Goal: Task Accomplishment & Management: Manage account settings

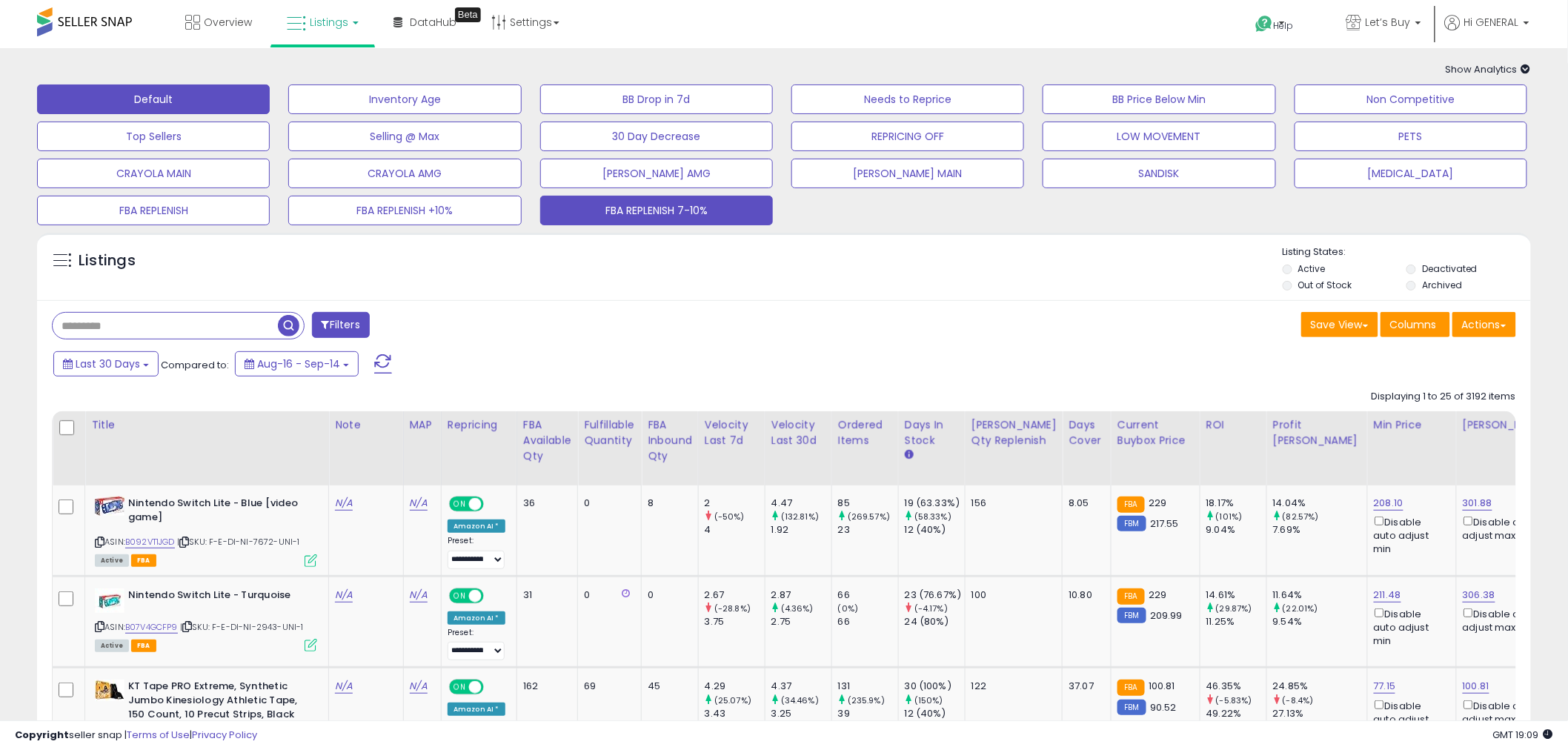
click at [670, 213] on button "FBA REPLENISH 7-10%" at bounding box center [657, 211] width 233 height 30
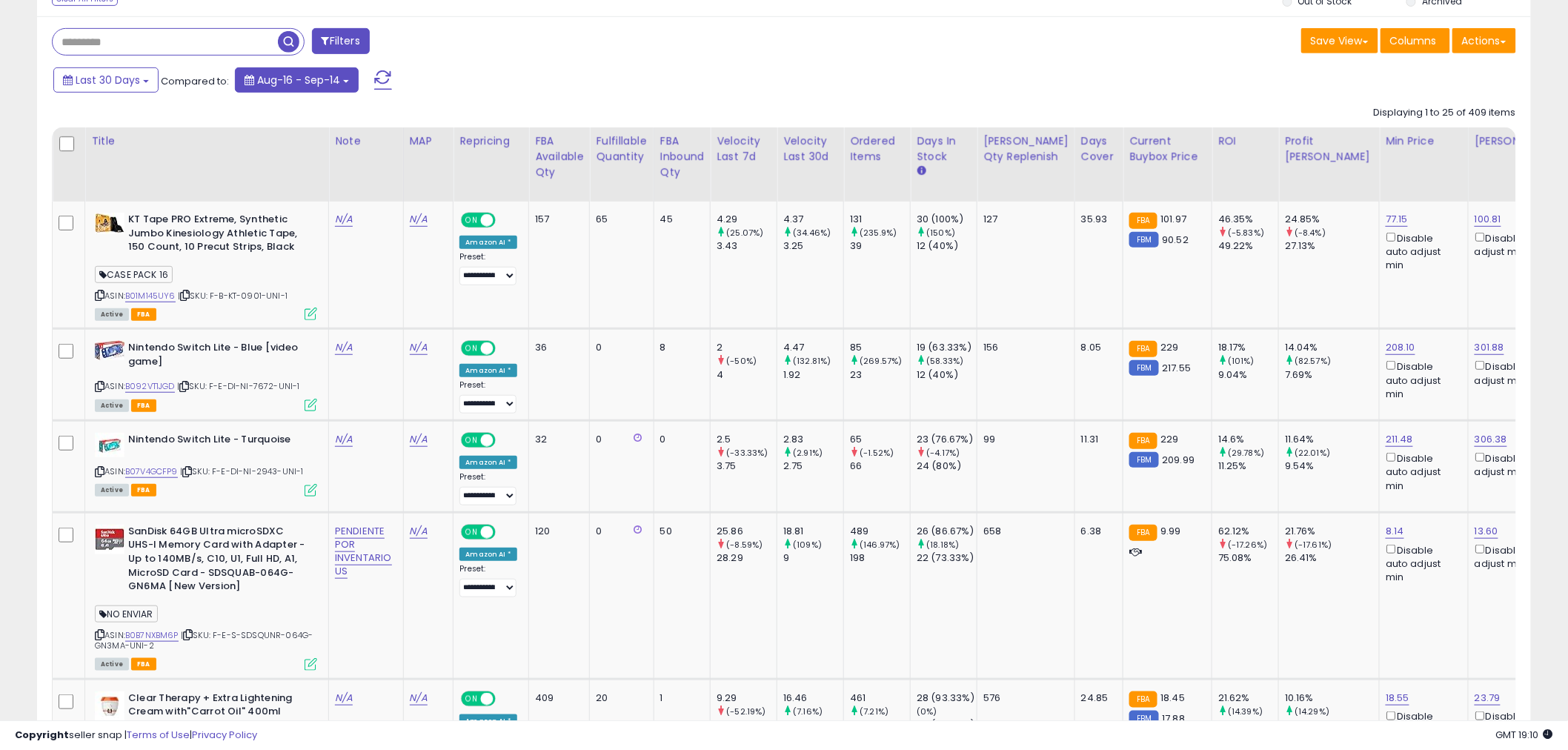
scroll to position [83, 0]
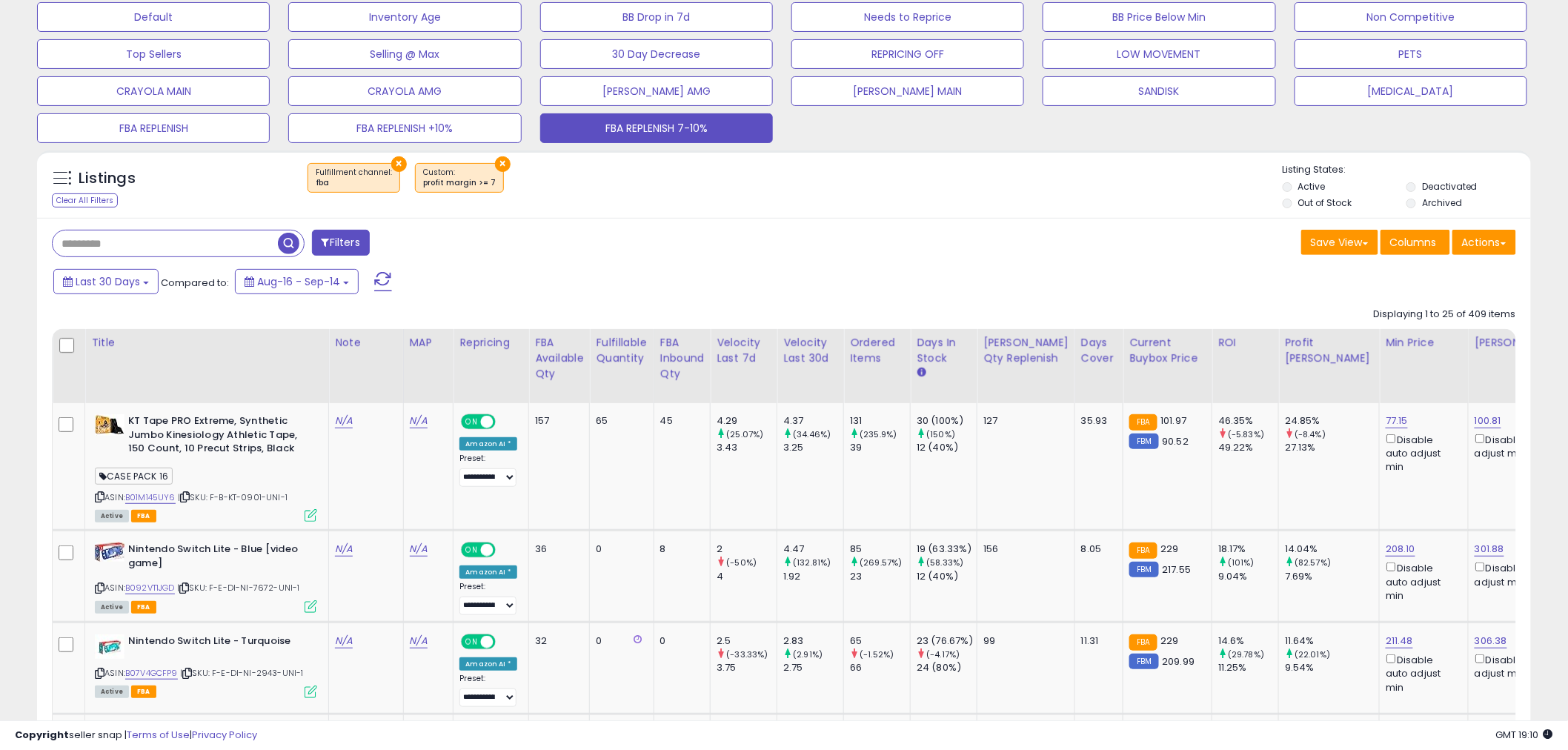
click at [186, 249] on input "text" at bounding box center [165, 243] width 225 height 26
type input "********"
click at [427, 246] on span "button" at bounding box center [432, 243] width 21 height 21
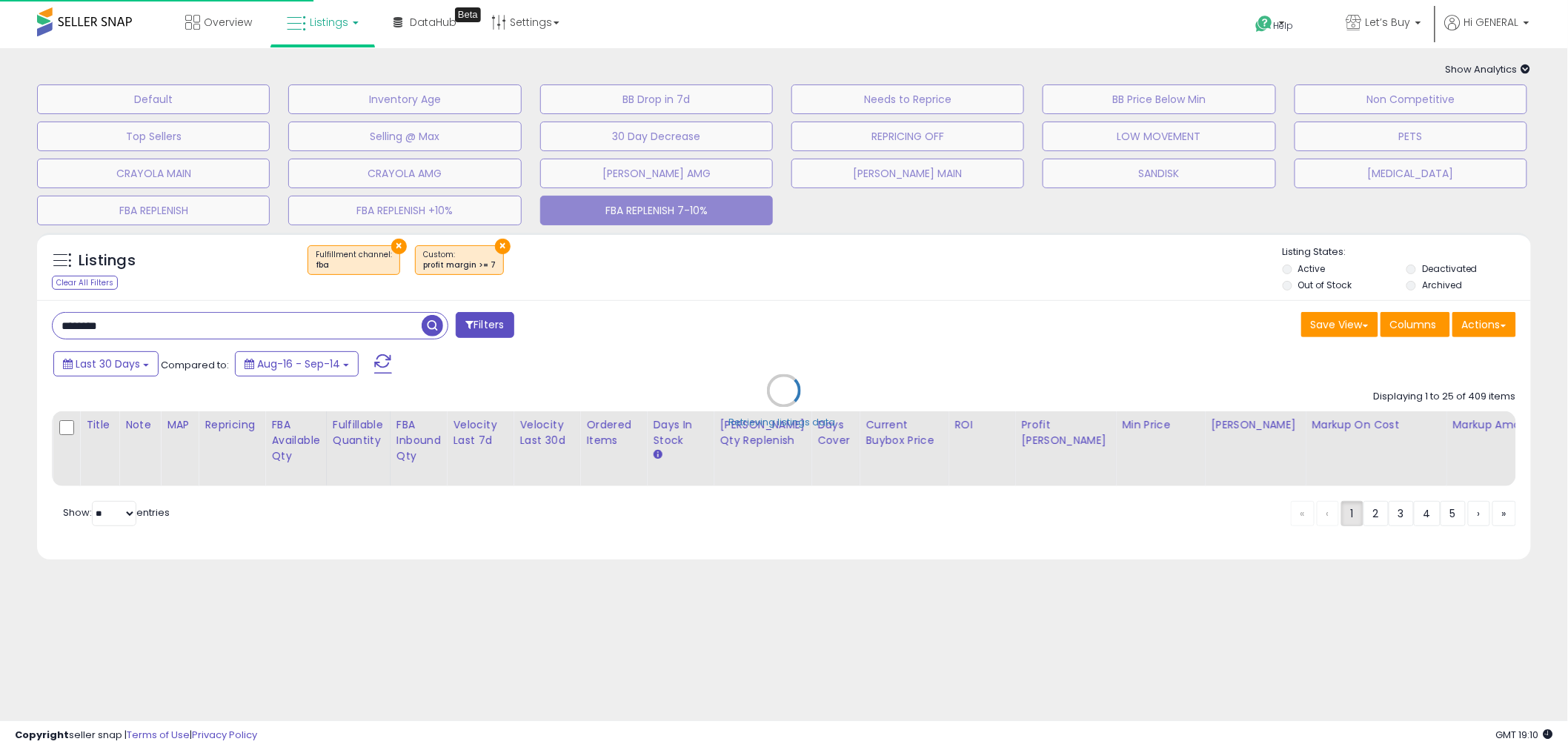
scroll to position [0, 0]
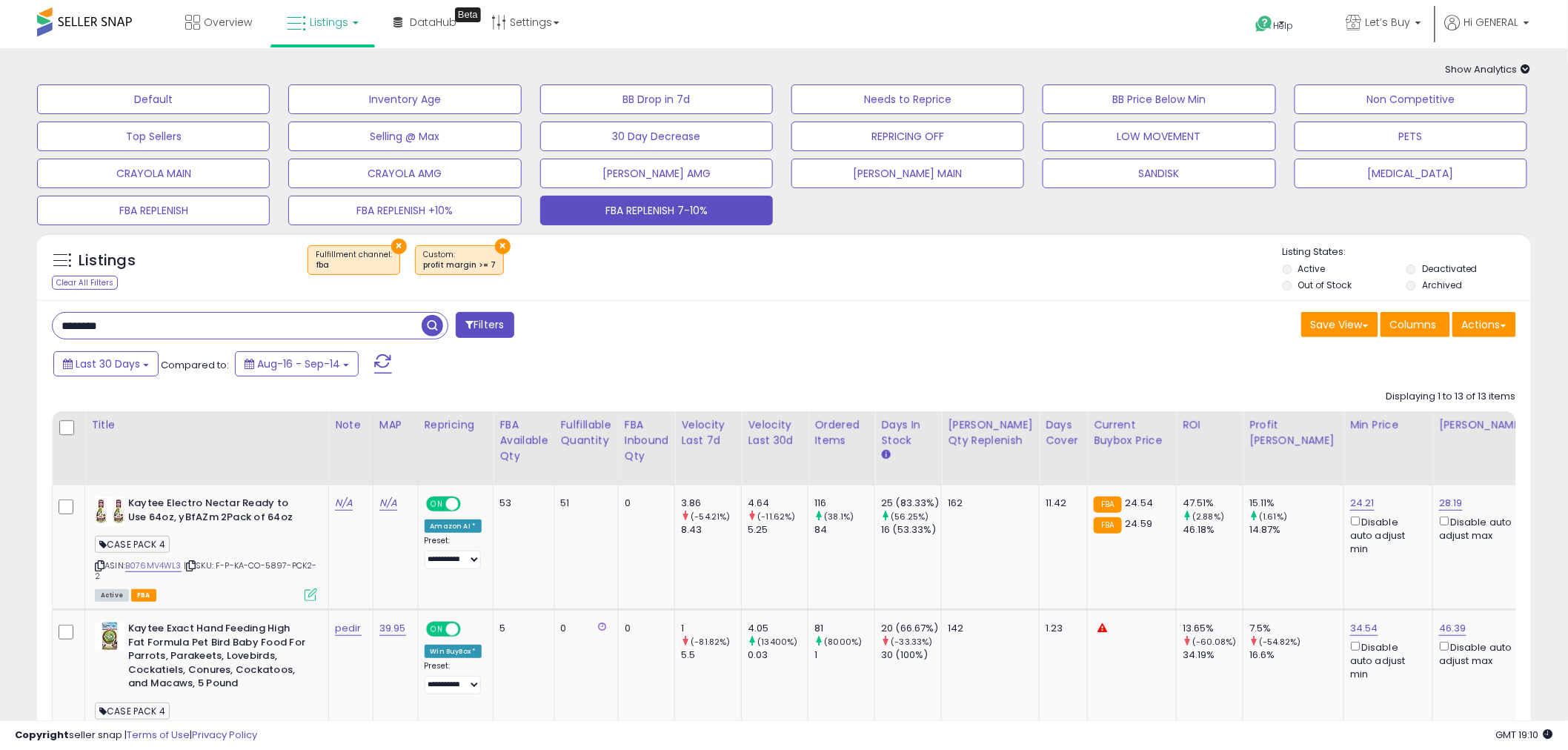
click at [661, 328] on div "******** Filters" at bounding box center [412, 327] width 743 height 30
click at [983, 442] on div "[PERSON_NAME] Qty Replenish" at bounding box center [991, 433] width 85 height 31
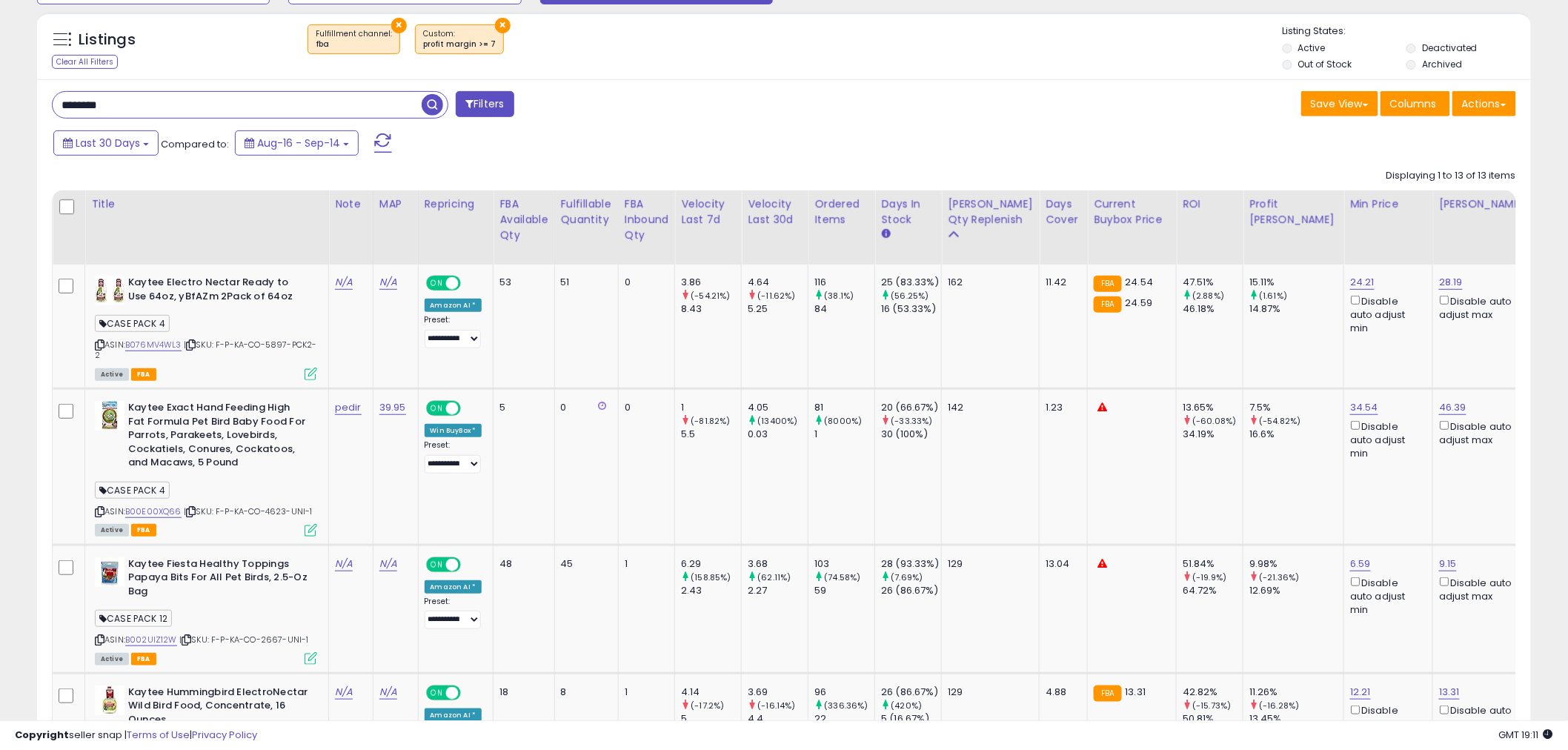
scroll to position [247, 0]
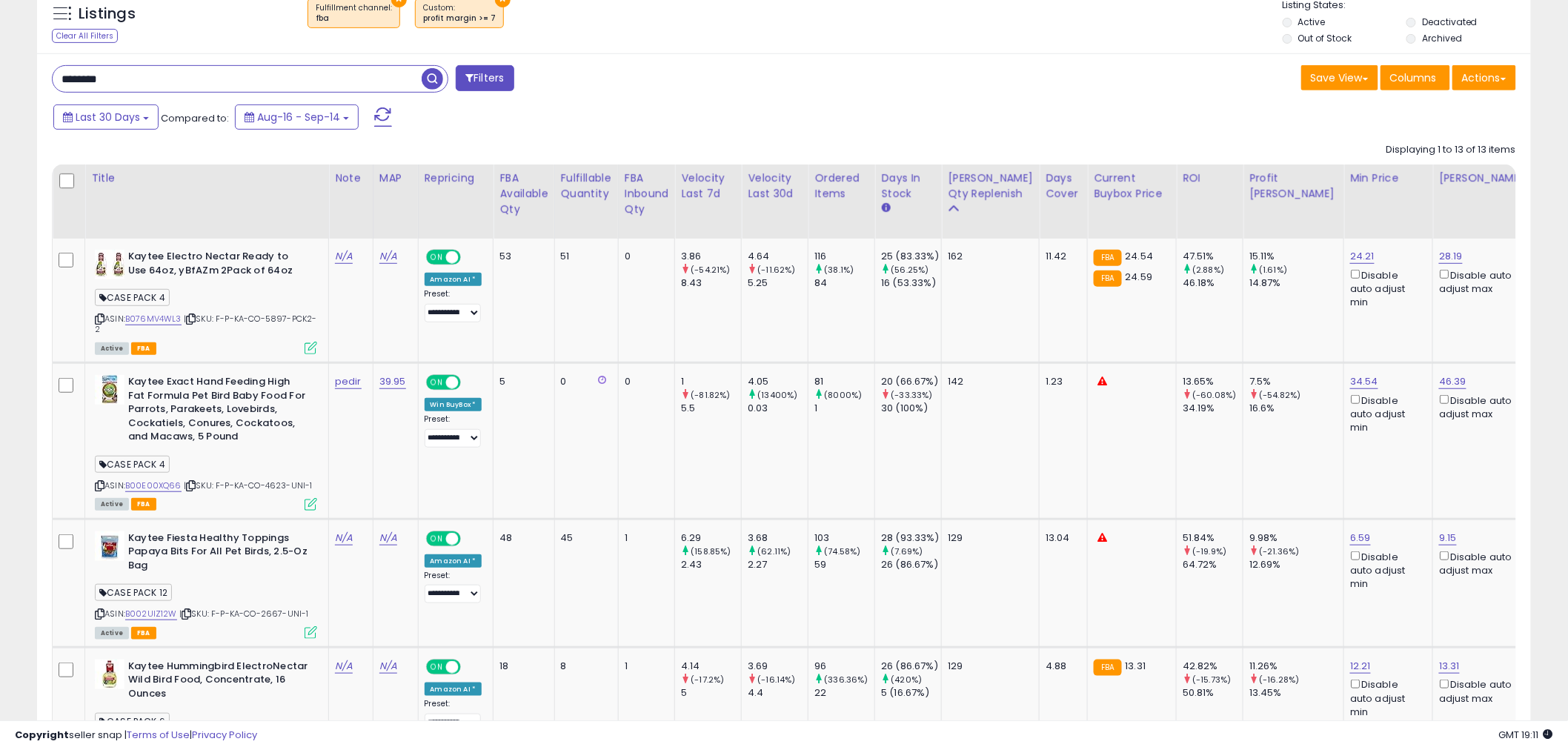
drag, startPoint x: 1369, startPoint y: 0, endPoint x: 1157, endPoint y: 104, distance: 236.1
click at [1157, 104] on div "Last 30 Days Compared to: Aug-16 - Sep-14" at bounding box center [782, 119] width 1487 height 33
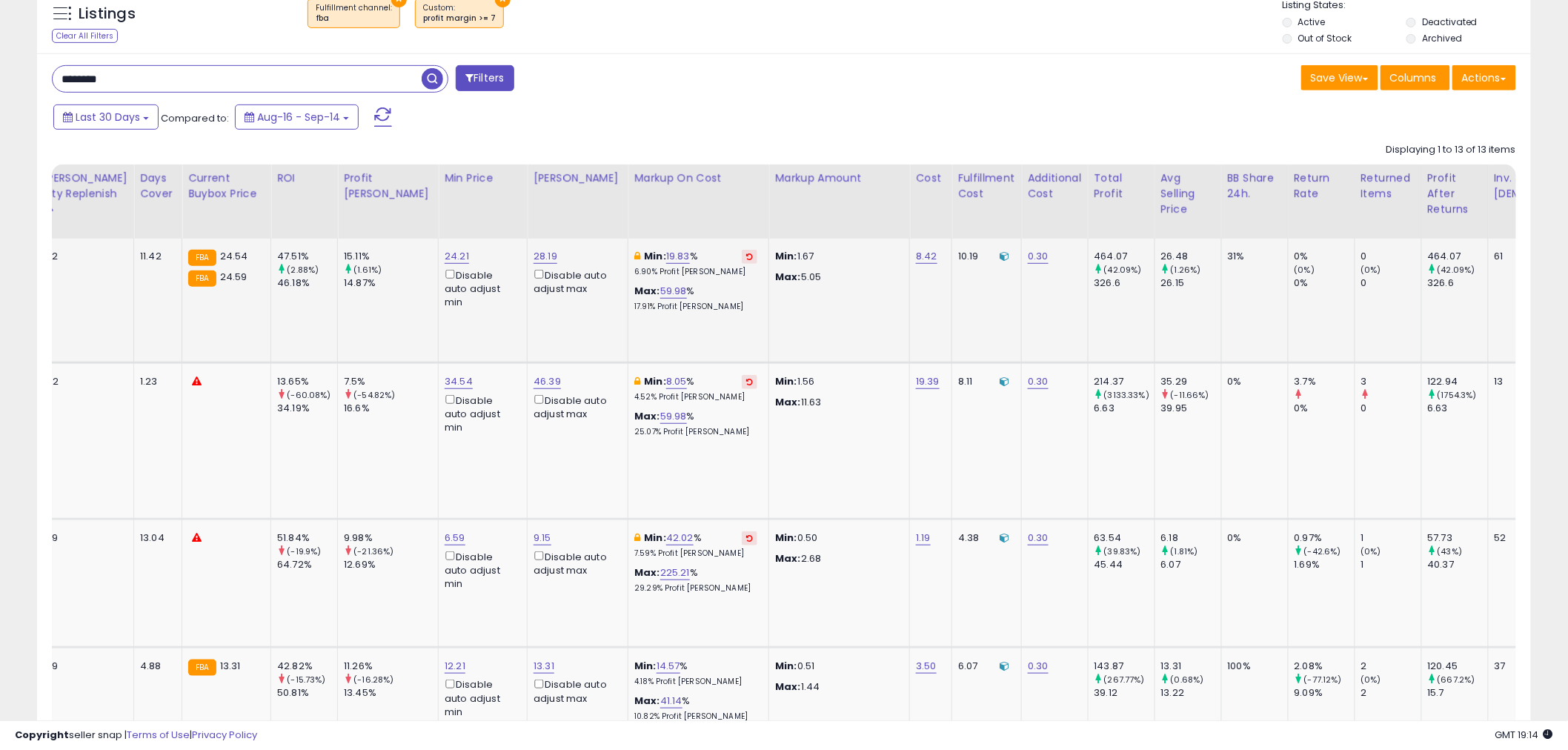
scroll to position [0, 988]
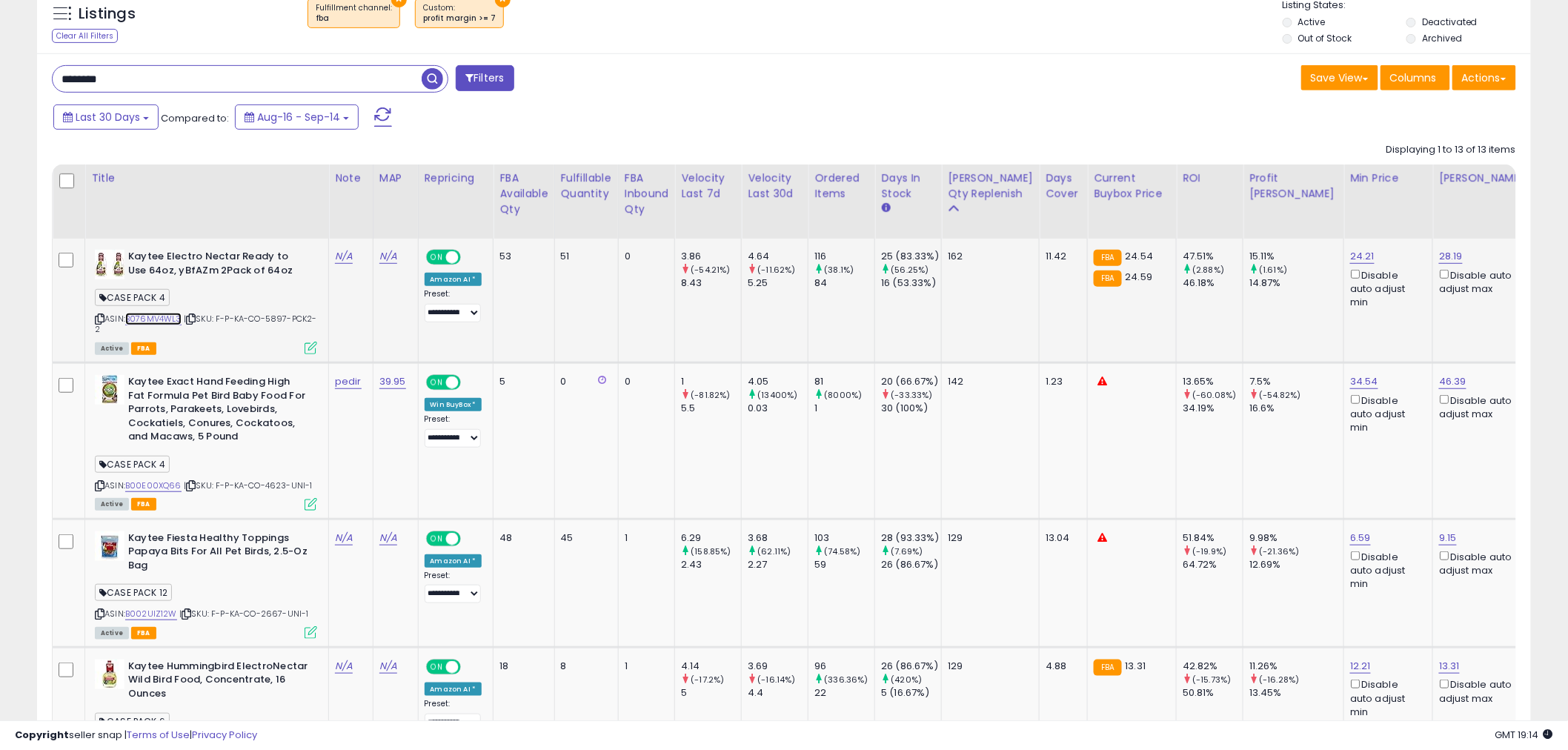
click at [138, 320] on link "B076MV4WL3" at bounding box center [153, 320] width 57 height 13
click at [194, 321] on icon at bounding box center [190, 319] width 9 height 8
drag, startPoint x: 965, startPoint y: 257, endPoint x: 947, endPoint y: 260, distance: 18.2
click at [947, 260] on td "162" at bounding box center [991, 301] width 98 height 124
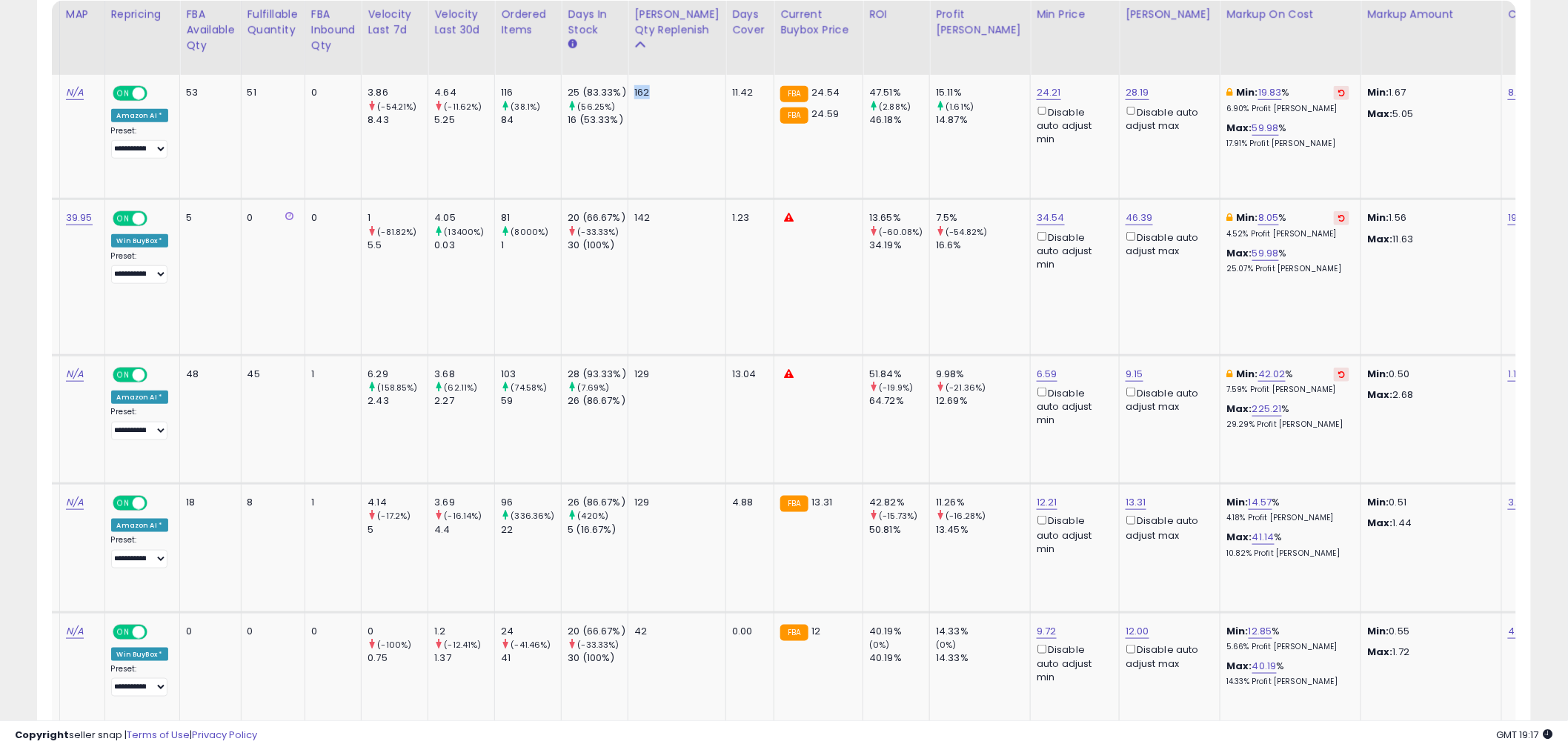
scroll to position [0, 243]
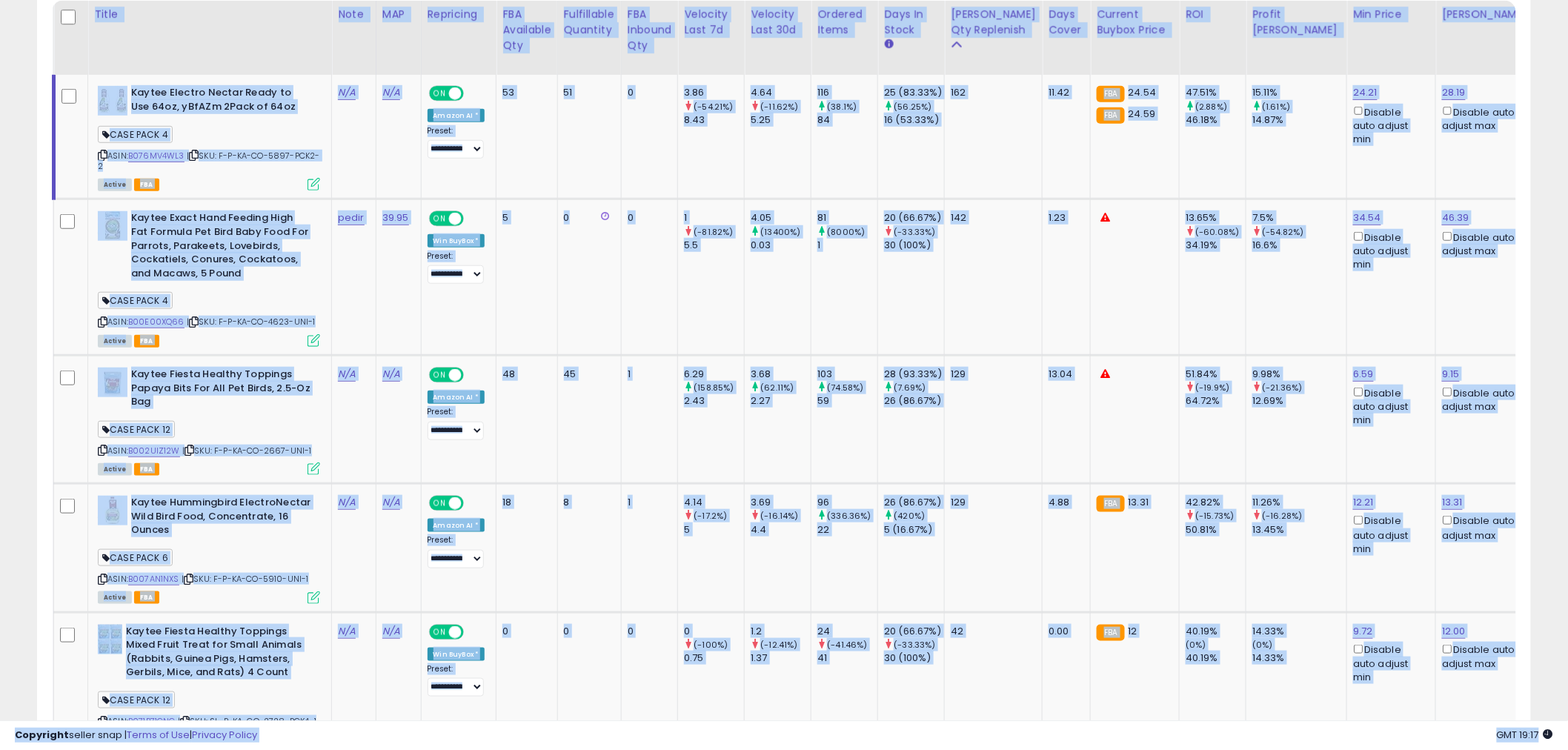
drag, startPoint x: 738, startPoint y: 722, endPoint x: 784, endPoint y: 717, distance: 46.3
click at [784, 717] on div "**********" at bounding box center [784, 748] width 1568 height 2224
click at [928, 246] on div "30 (100%)" at bounding box center [914, 245] width 60 height 13
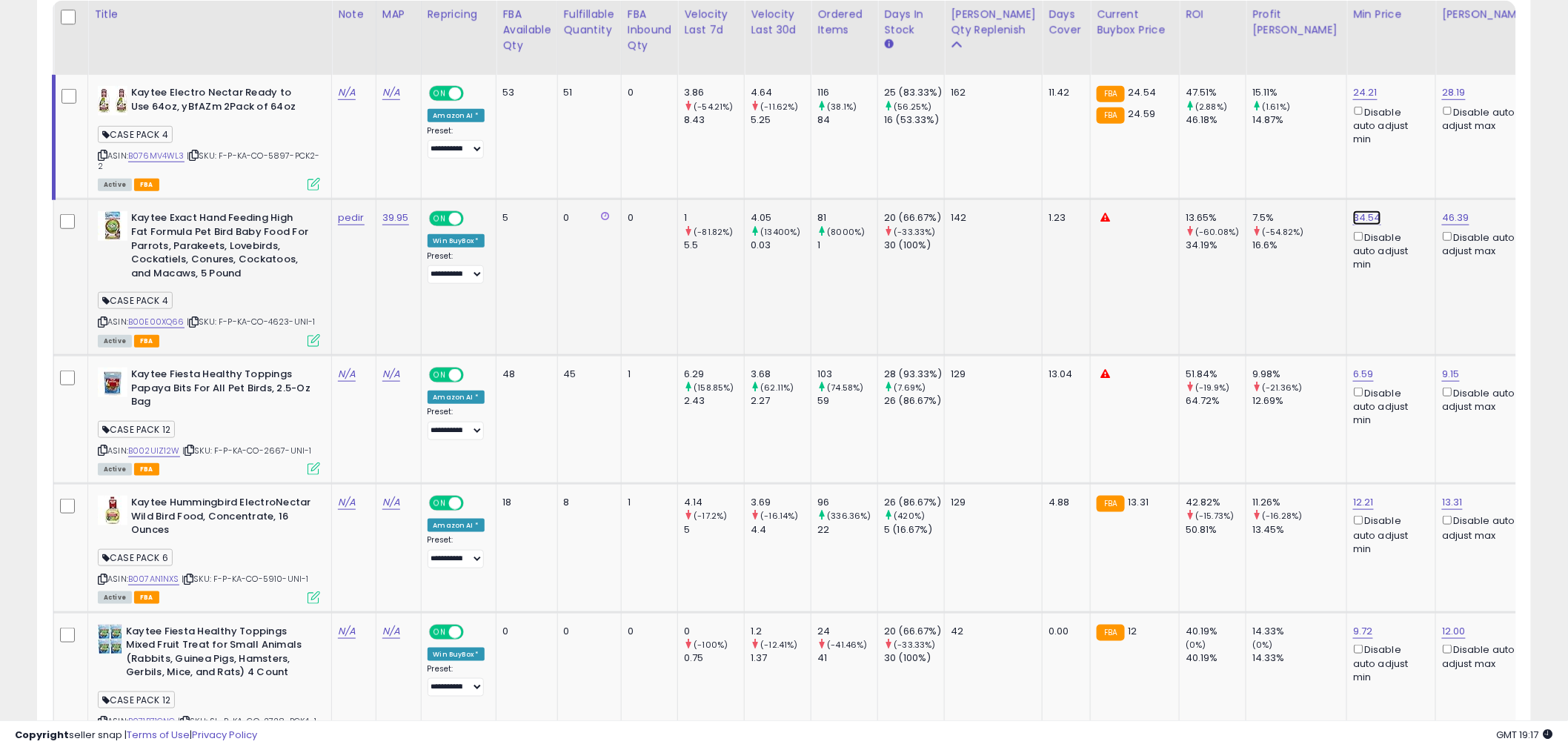
click at [1353, 219] on link "34.54" at bounding box center [1367, 218] width 28 height 15
drag, startPoint x: 1250, startPoint y: 176, endPoint x: 1184, endPoint y: 175, distance: 66.0
click at [1184, 175] on div "***** This will override store markup" at bounding box center [1290, 175] width 213 height 54
type input "*****"
click at [1357, 166] on button "submit" at bounding box center [1345, 166] width 25 height 22
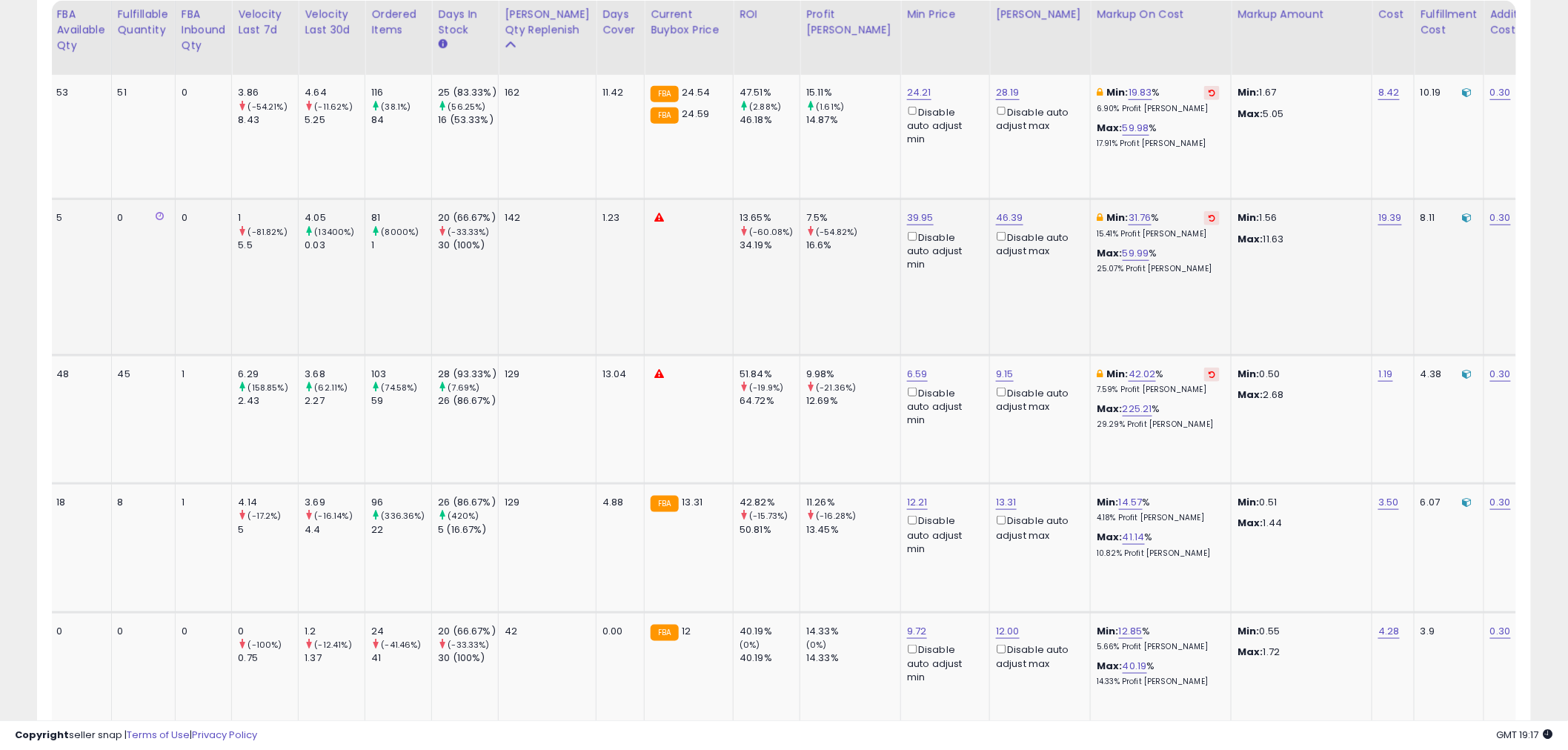
scroll to position [0, 35]
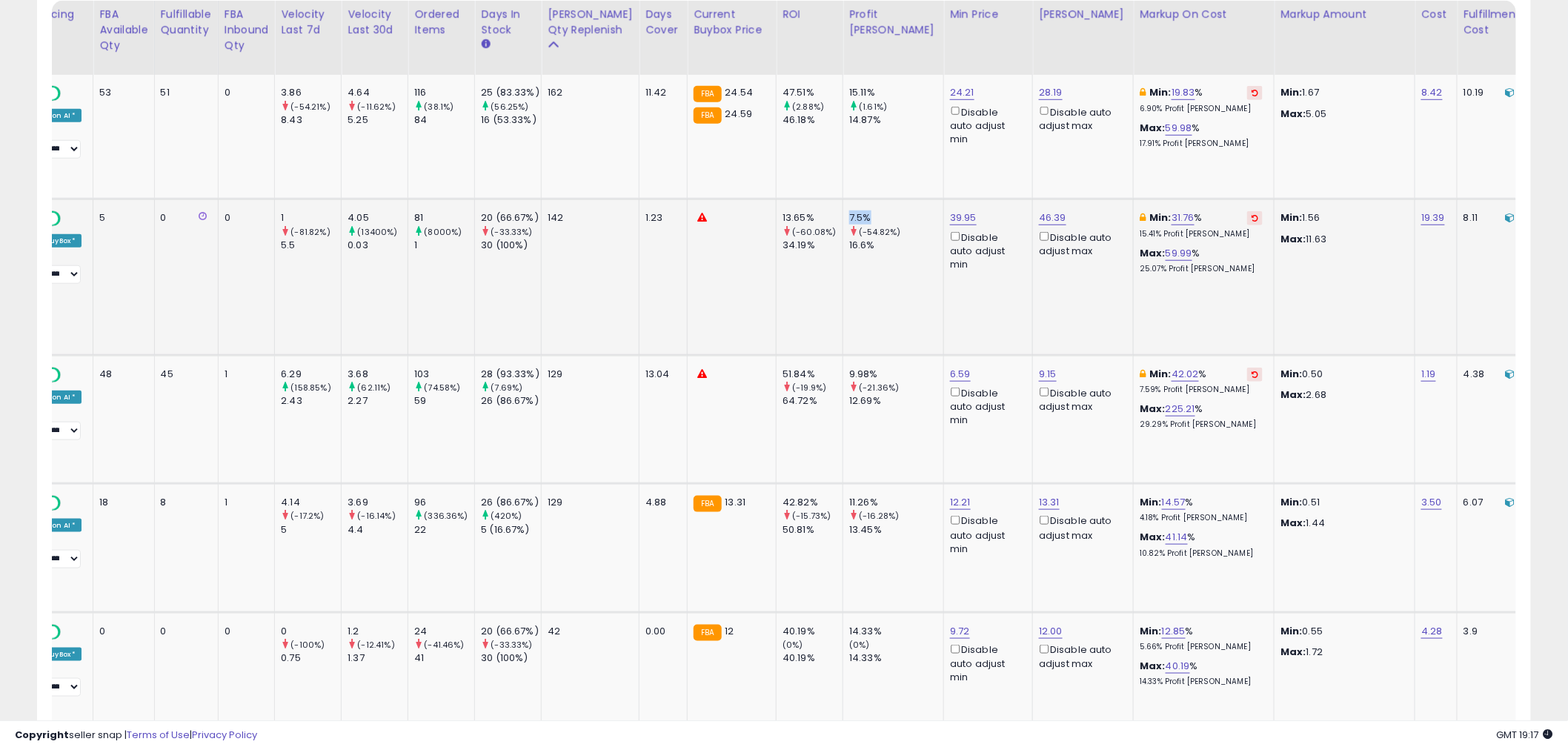
drag, startPoint x: 840, startPoint y: 220, endPoint x: 812, endPoint y: 220, distance: 28.0
click at [843, 220] on td "7.5% (-54.82%) 16.6%" at bounding box center [894, 277] width 101 height 156
drag, startPoint x: 850, startPoint y: 249, endPoint x: 809, endPoint y: 246, distance: 41.1
click at [809, 246] on tr "Kaytee Exact Hand Feeding High Fat Formula Pet Bird Baby Food For Parrots, Para…" at bounding box center [1083, 277] width 2865 height 156
click at [858, 316] on td "7.5% (-54.82%) 16.6%" at bounding box center [894, 277] width 101 height 156
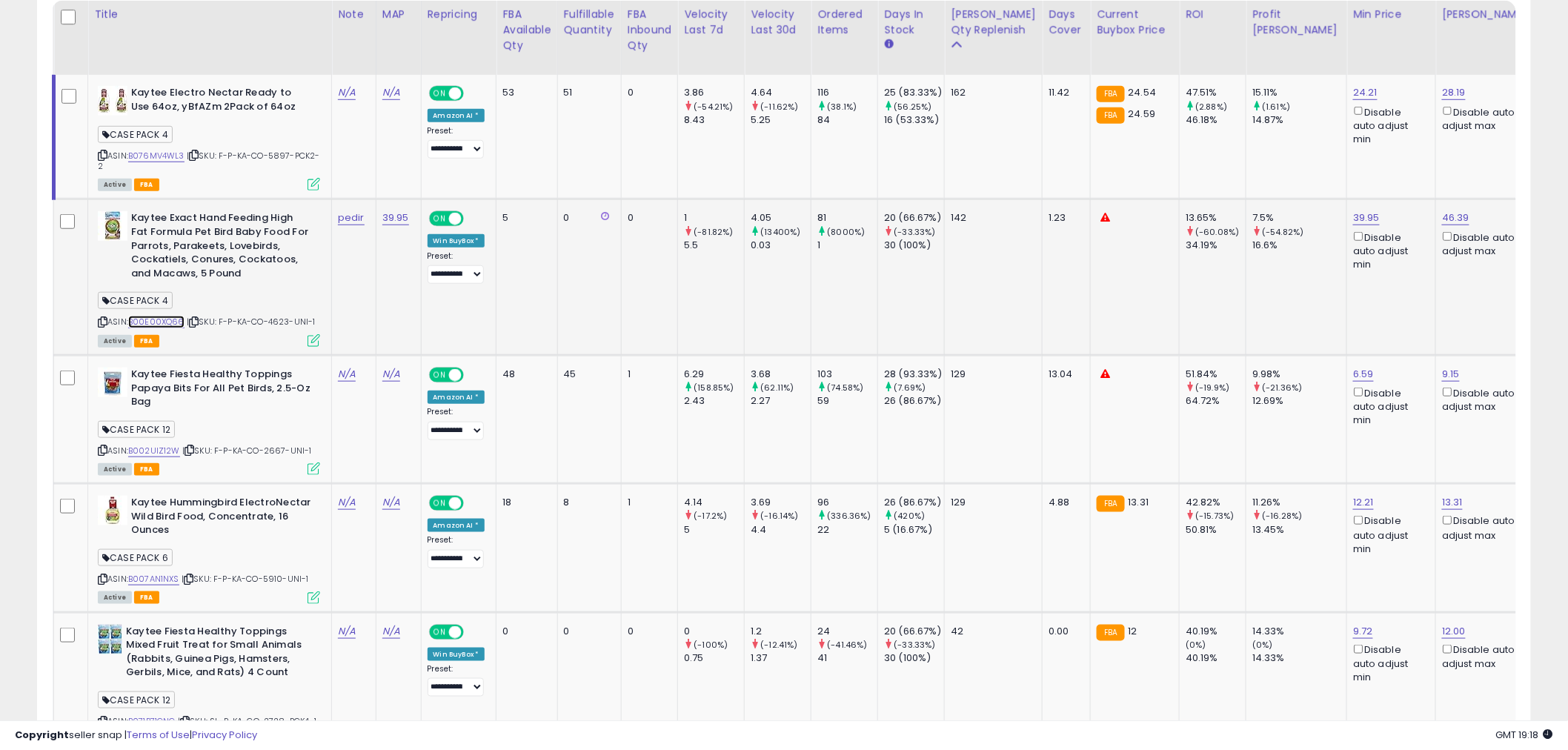
click at [172, 321] on link "B00E00XQ66" at bounding box center [157, 322] width 57 height 13
click at [195, 323] on icon at bounding box center [194, 322] width 9 height 8
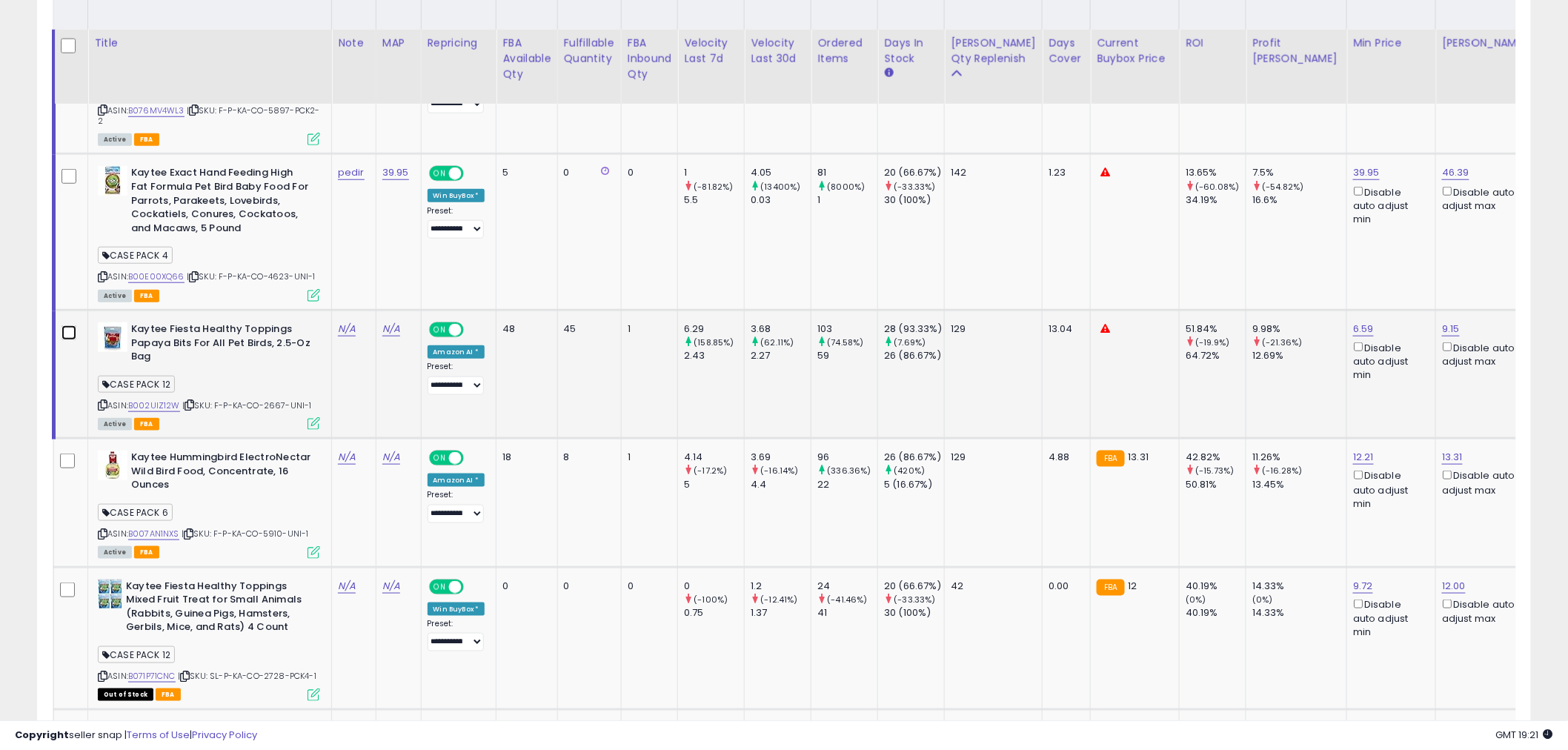
scroll to position [493, 0]
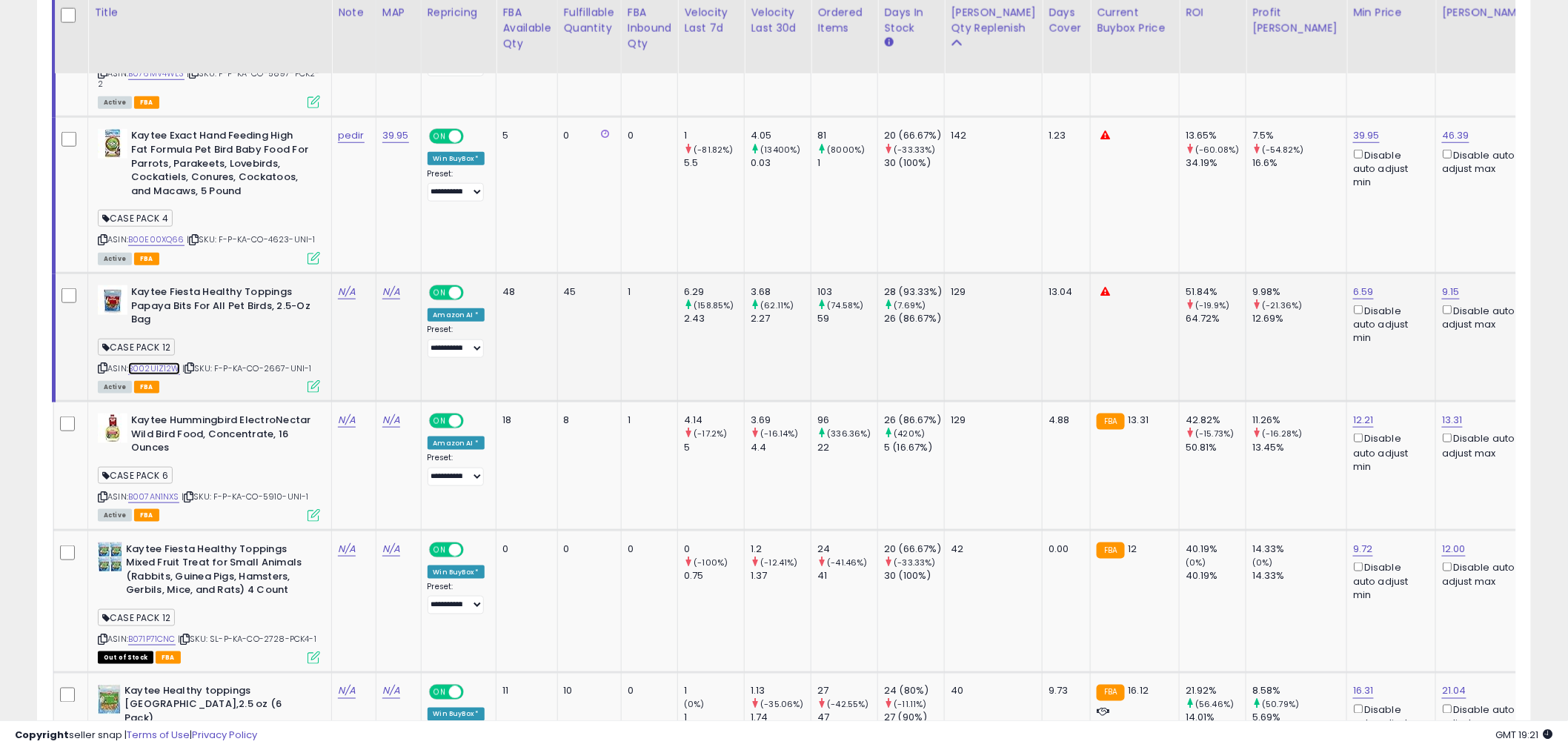
click at [146, 366] on link "B002UIZ12W" at bounding box center [154, 369] width 52 height 13
click at [194, 367] on icon at bounding box center [190, 368] width 9 height 8
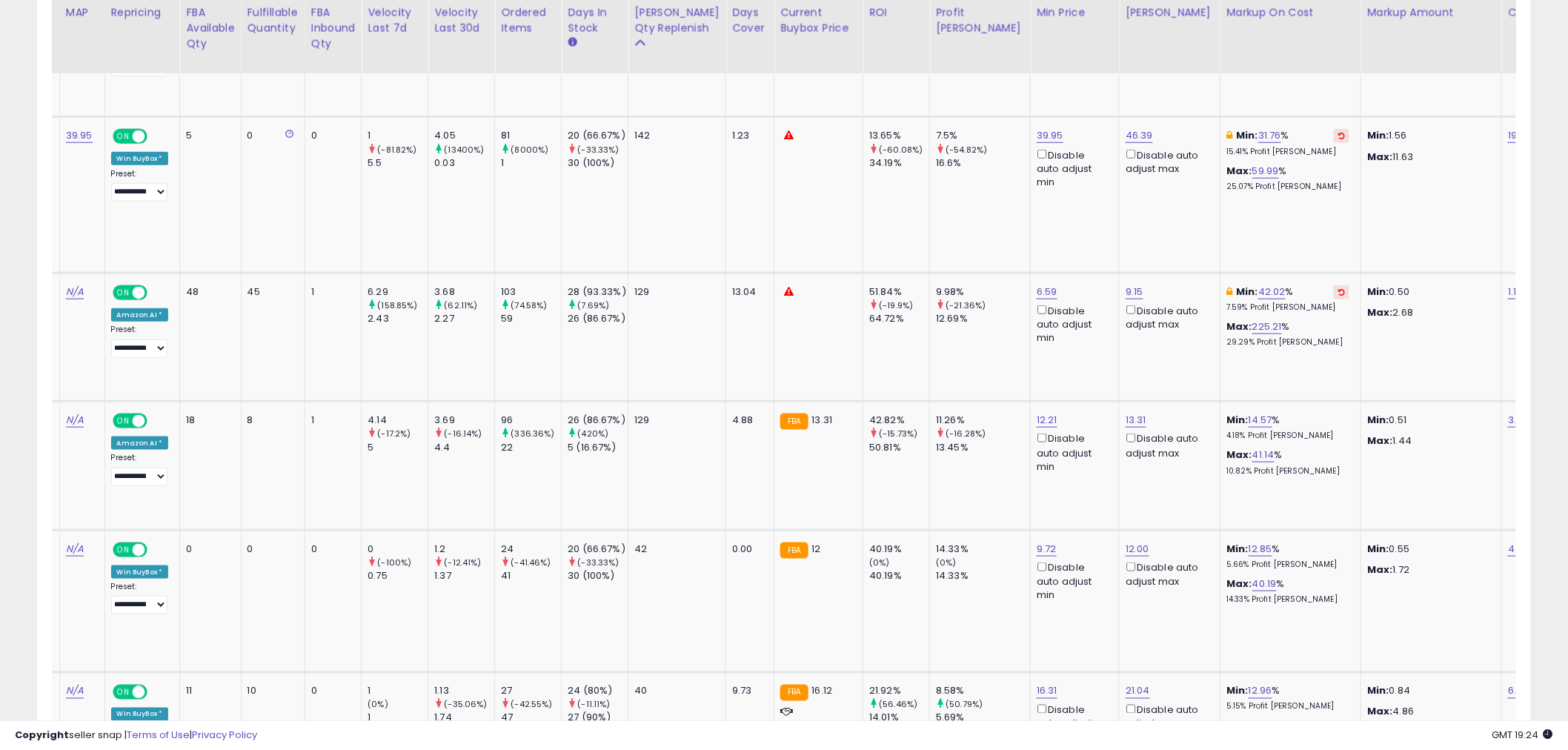
scroll to position [0, 306]
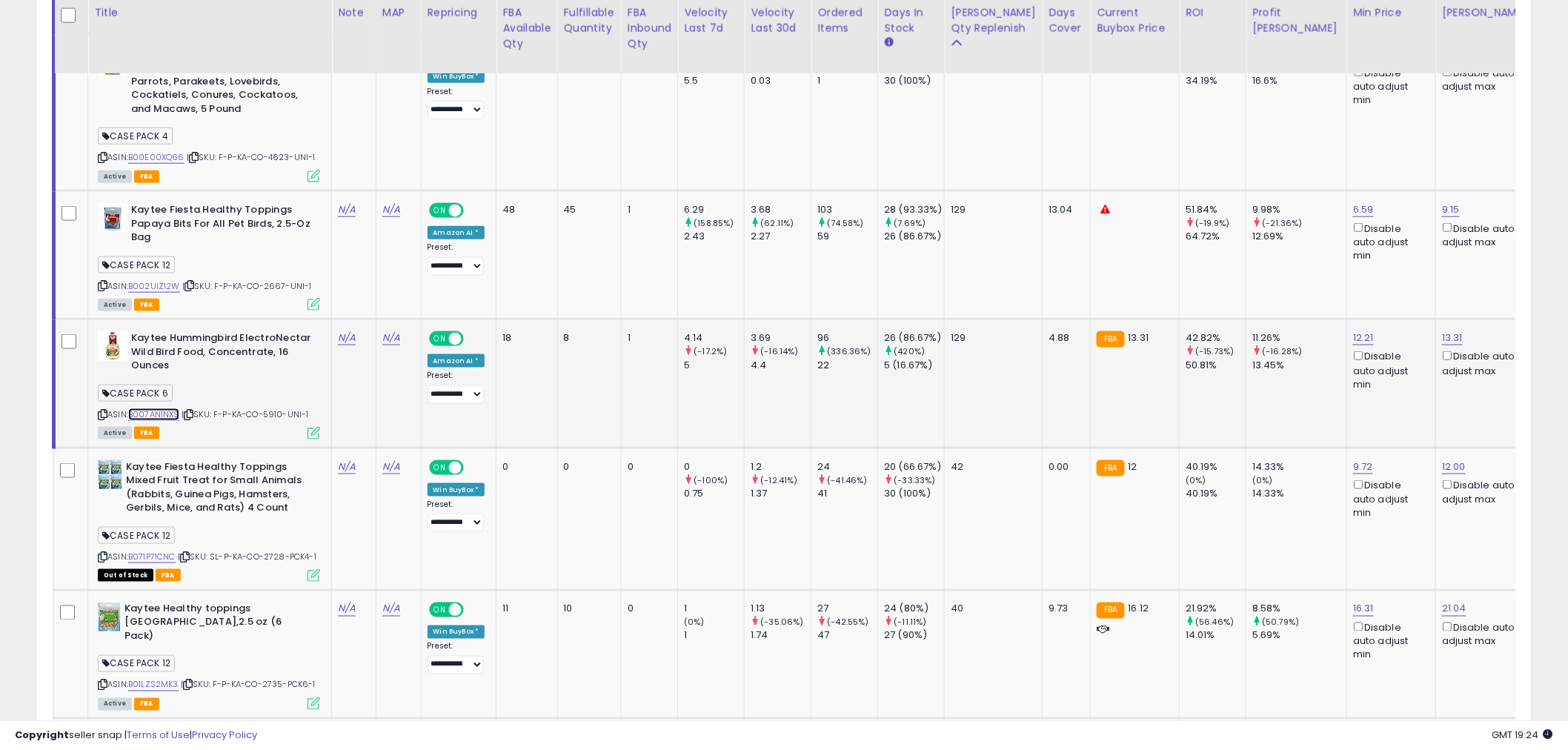
click at [152, 416] on link "B007AN1NXS" at bounding box center [153, 415] width 51 height 13
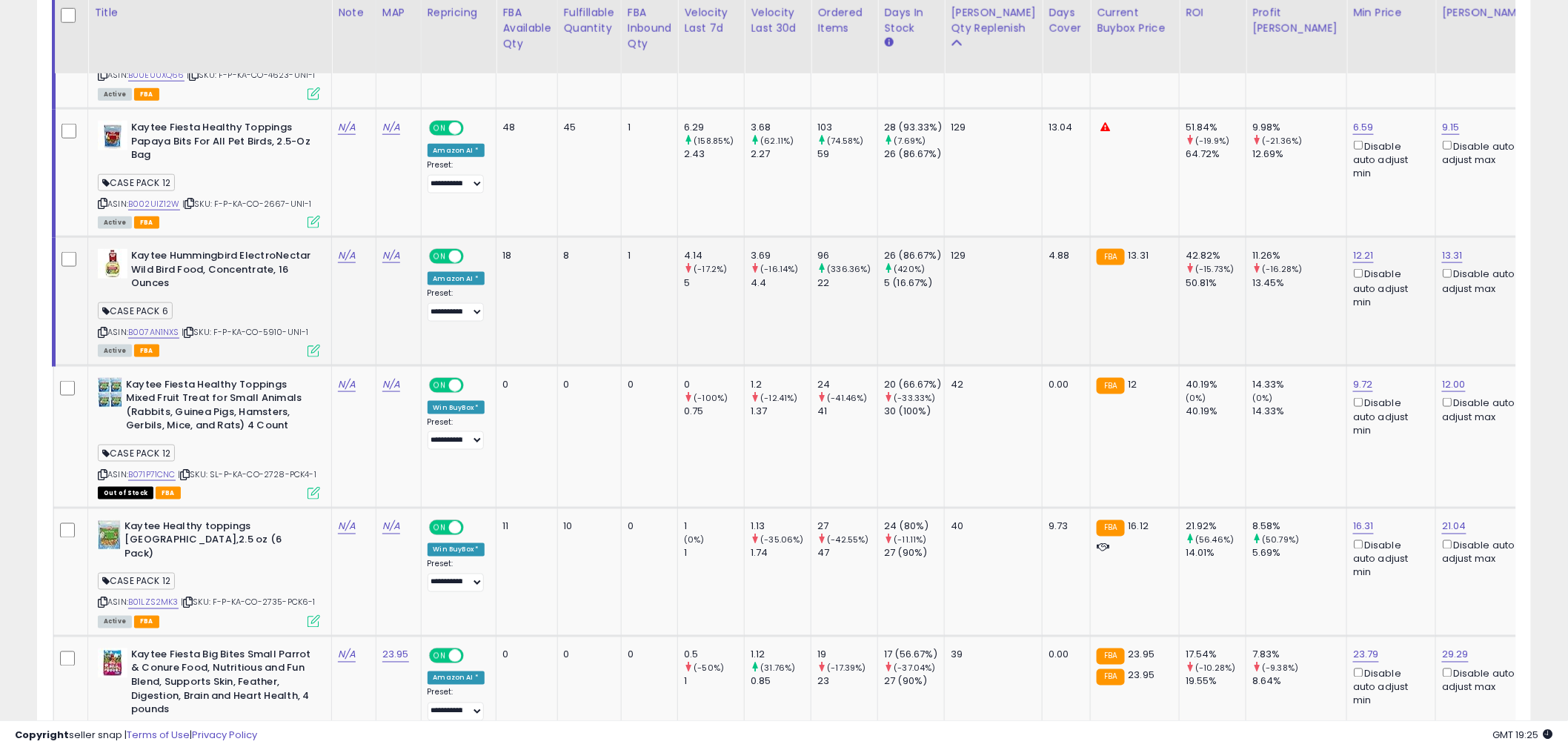
click at [191, 331] on icon at bounding box center [189, 332] width 9 height 8
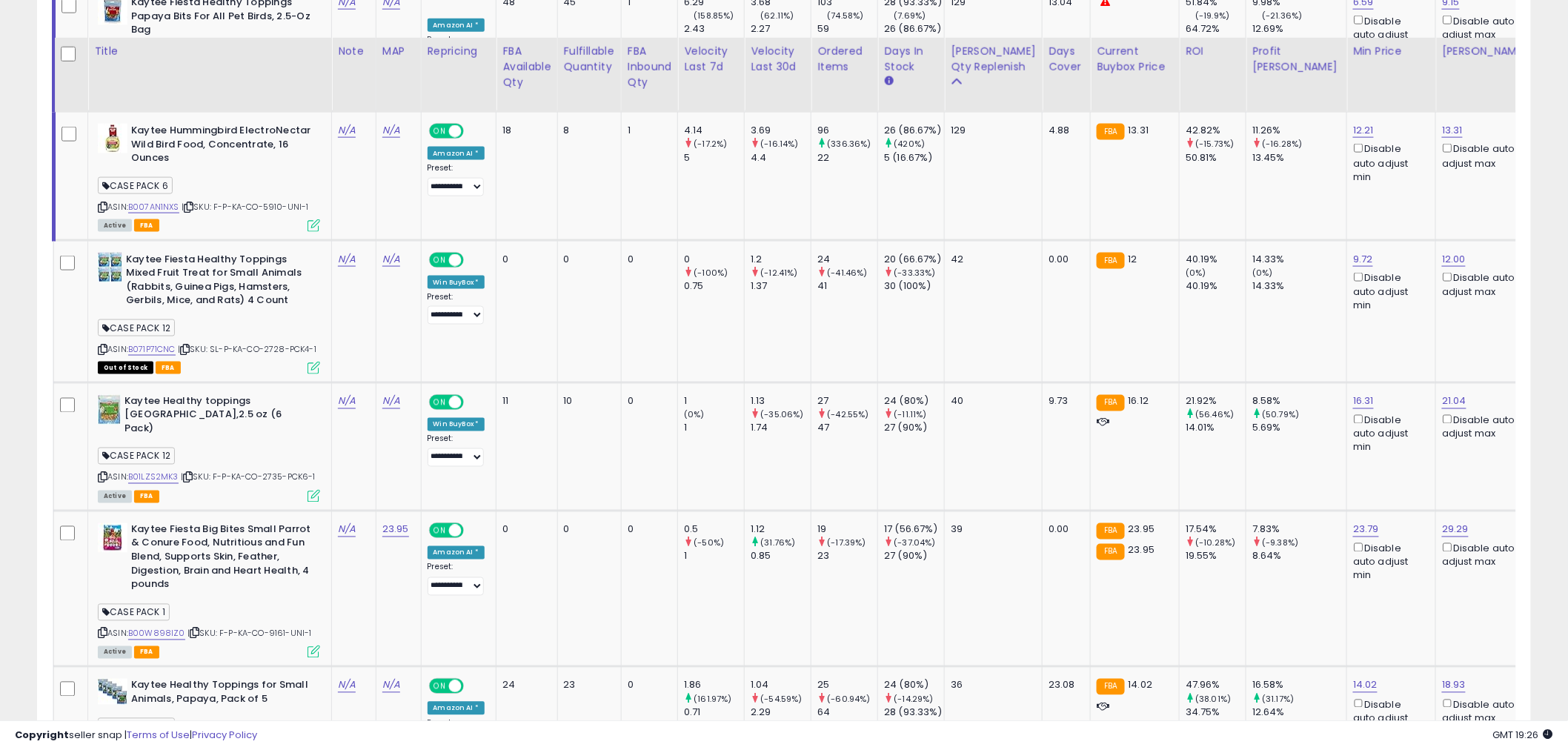
scroll to position [824, 0]
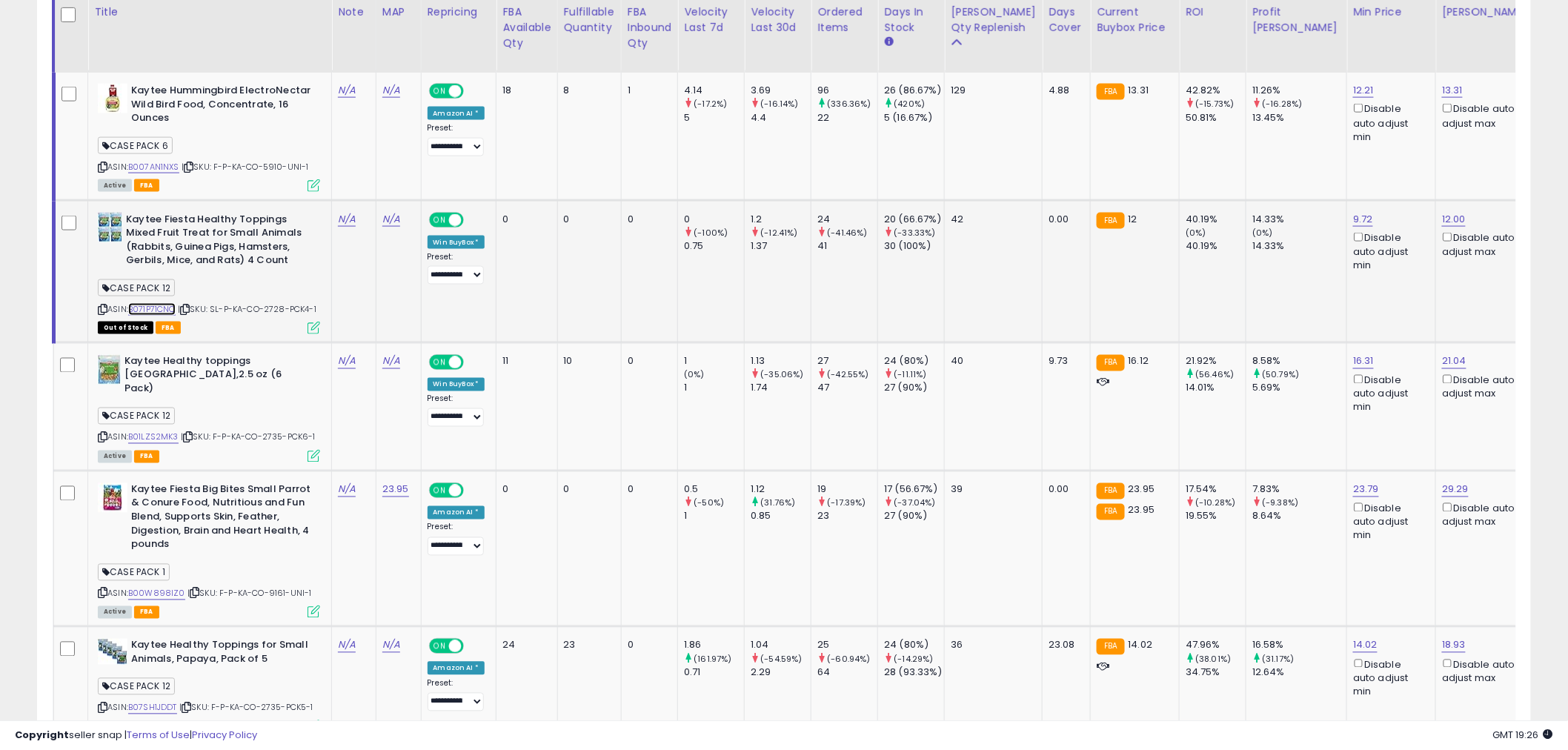
click at [145, 308] on link "B071P71CNC" at bounding box center [152, 309] width 47 height 13
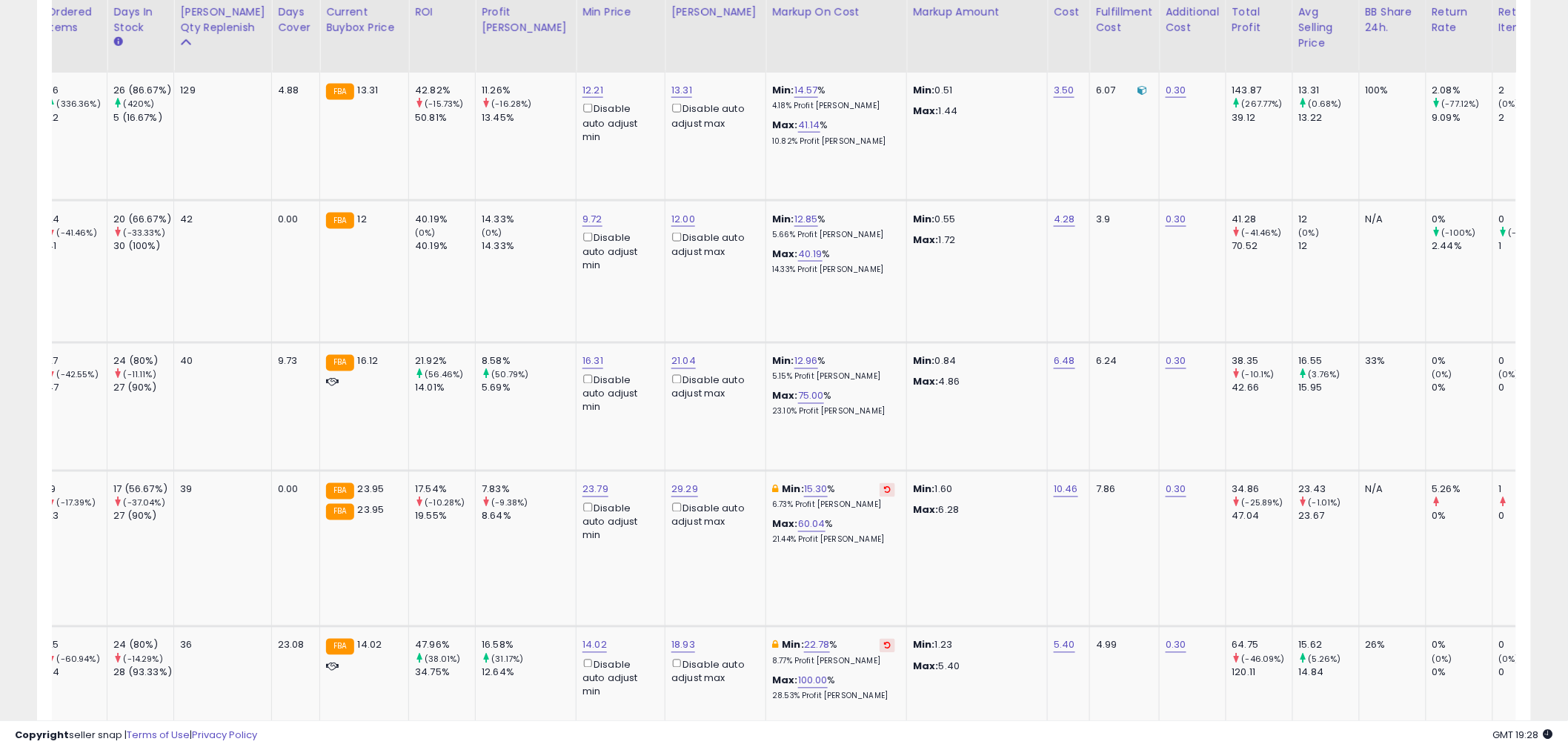
scroll to position [0, 820]
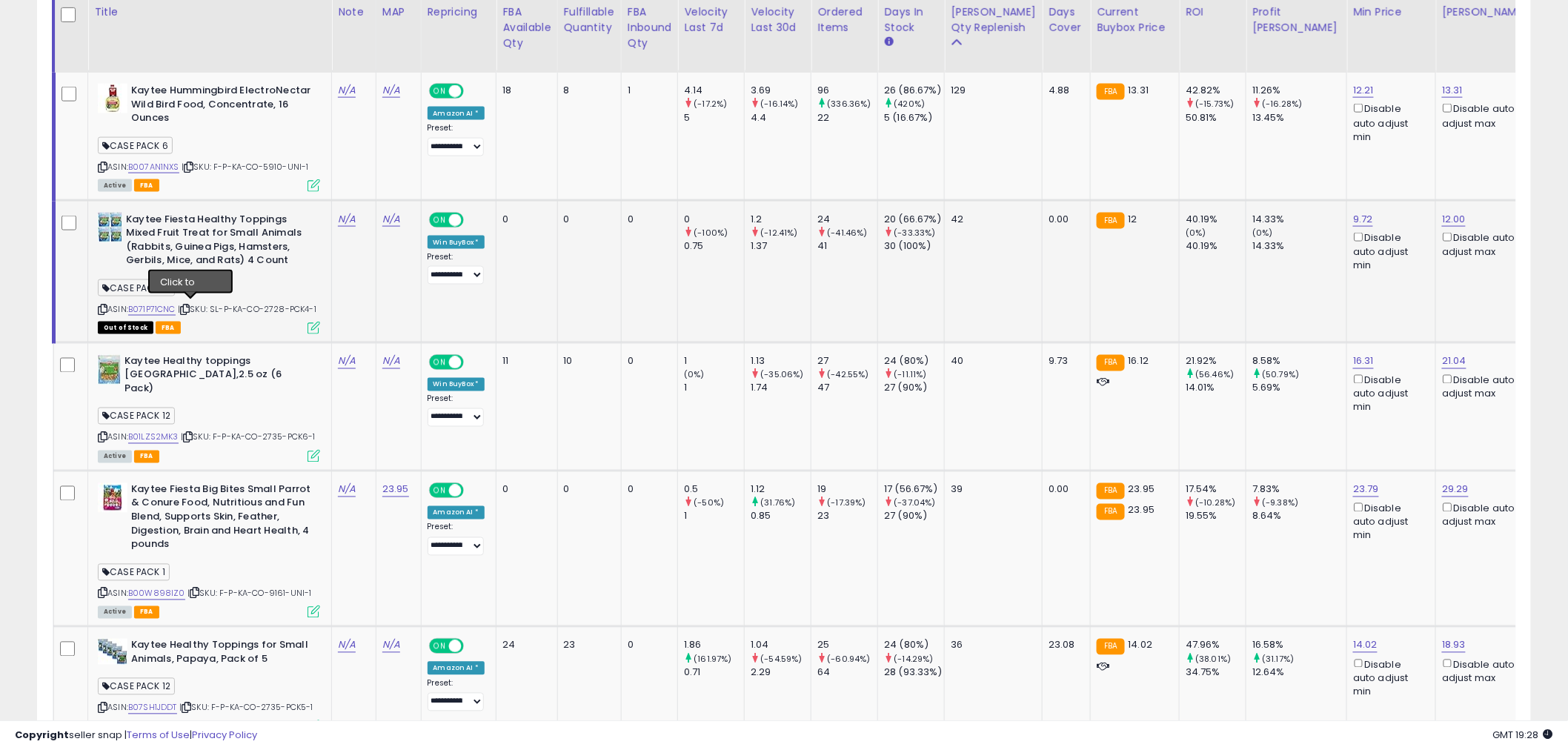
click at [190, 305] on icon at bounding box center [185, 309] width 9 height 8
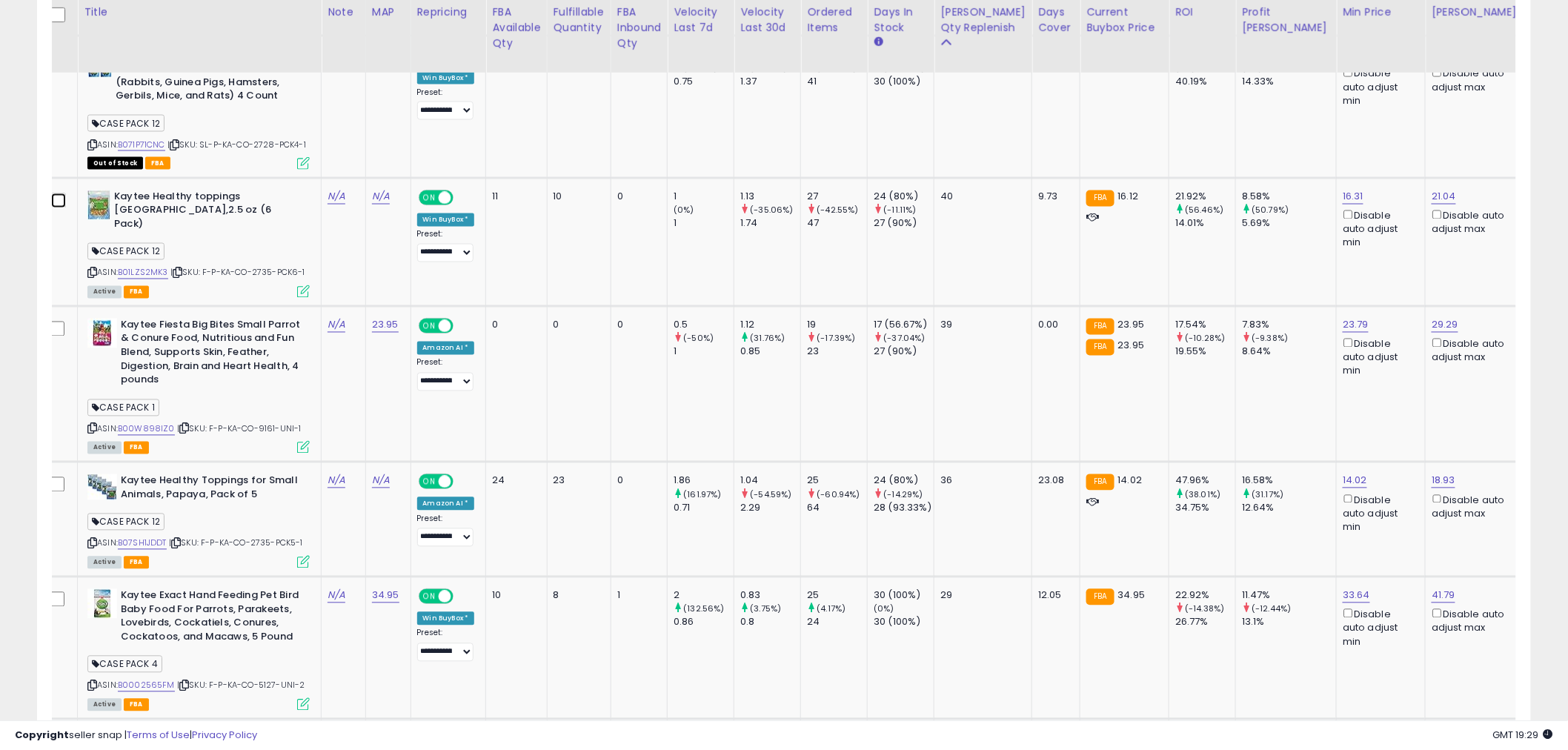
scroll to position [0, 0]
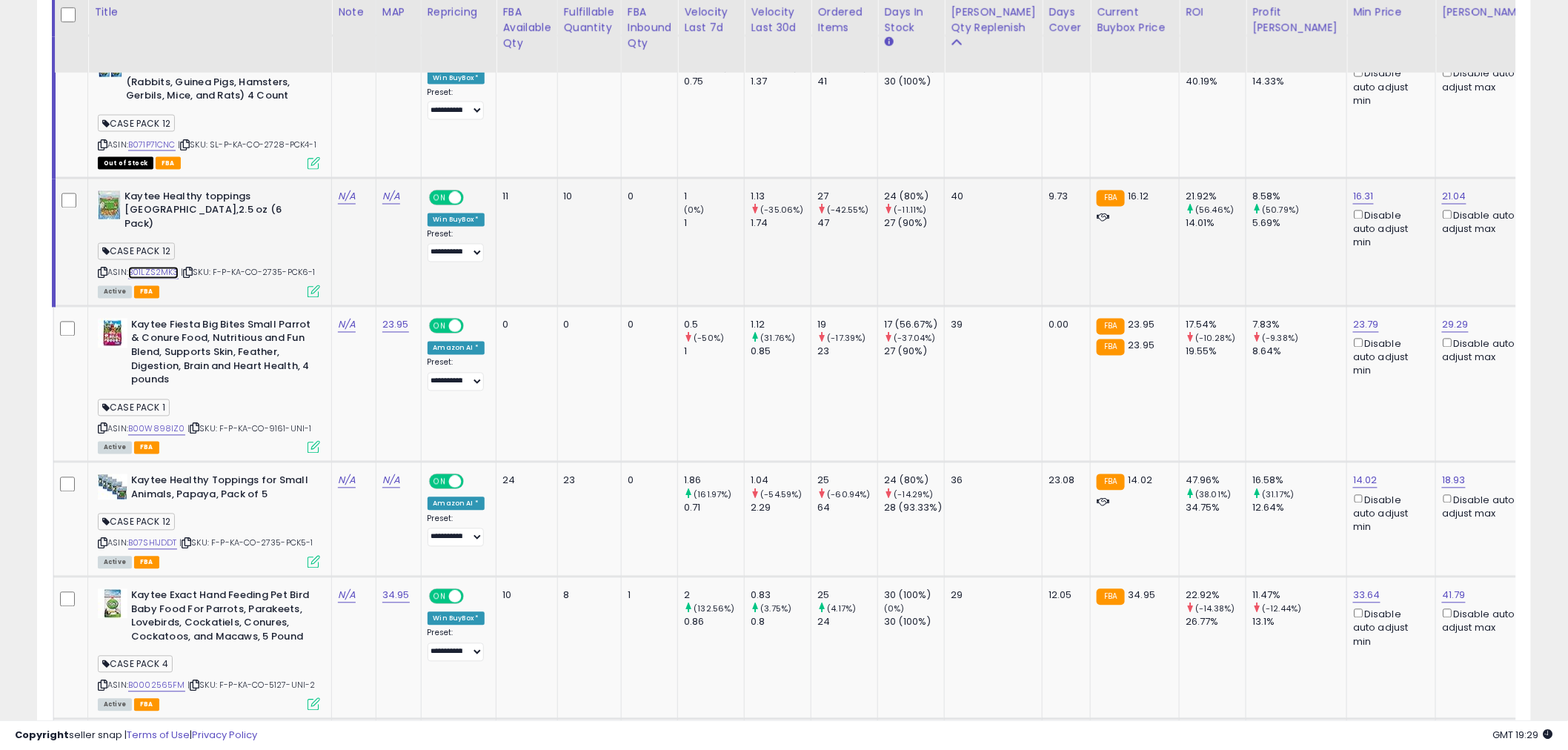
click at [156, 271] on link "B01LZS2MK3" at bounding box center [153, 273] width 50 height 13
click at [191, 269] on icon at bounding box center [188, 273] width 9 height 8
drag, startPoint x: 828, startPoint y: 233, endPoint x: 802, endPoint y: 233, distance: 26.0
click at [802, 233] on tr "Kaytee Healthy toppings Papaya,2.5 oz (6 Pack) CASE PACK 12 ASIN: B01LZS2MK3 | …" at bounding box center [1486, 242] width 2865 height 128
click at [843, 231] on div "47" at bounding box center [847, 224] width 60 height 13
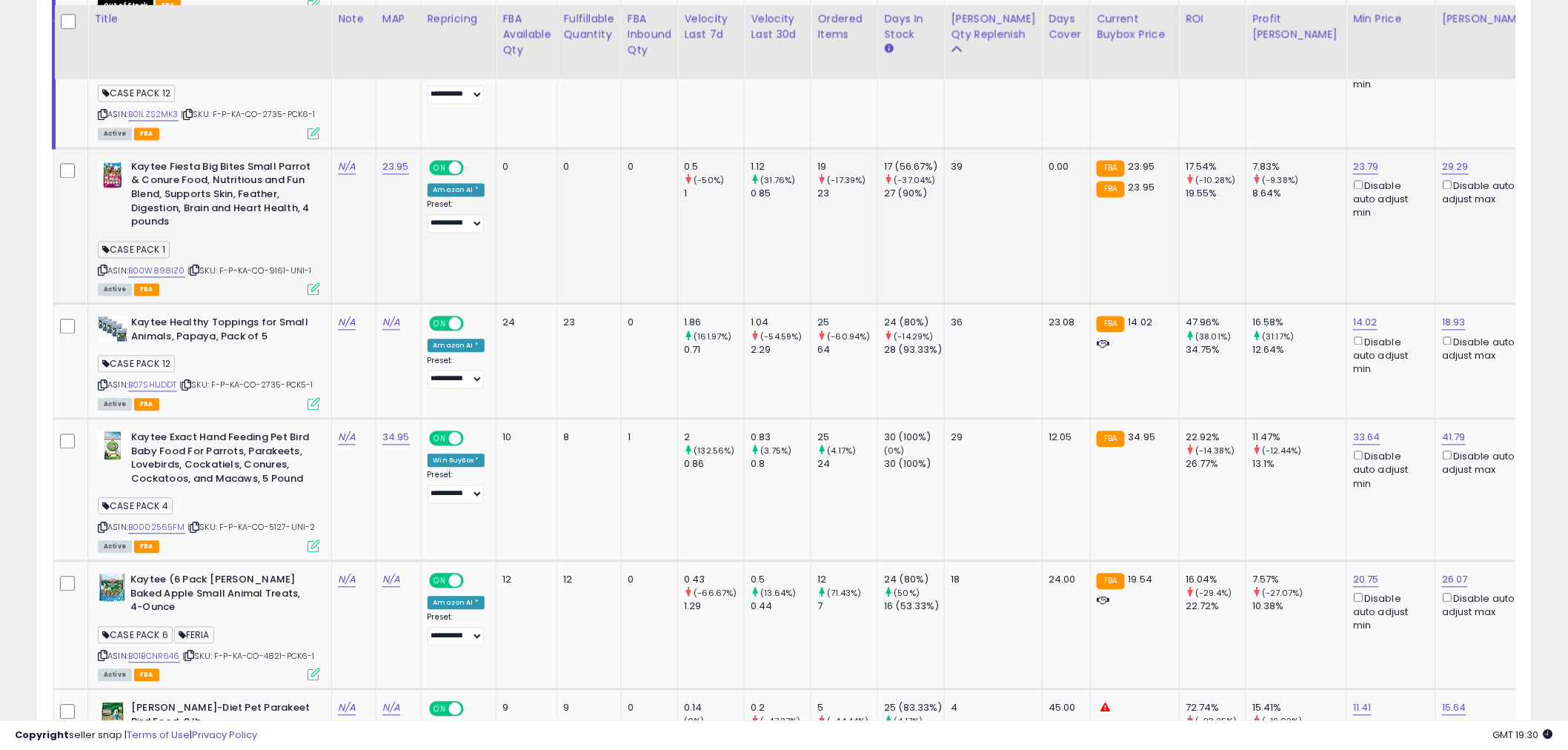
scroll to position [1153, 0]
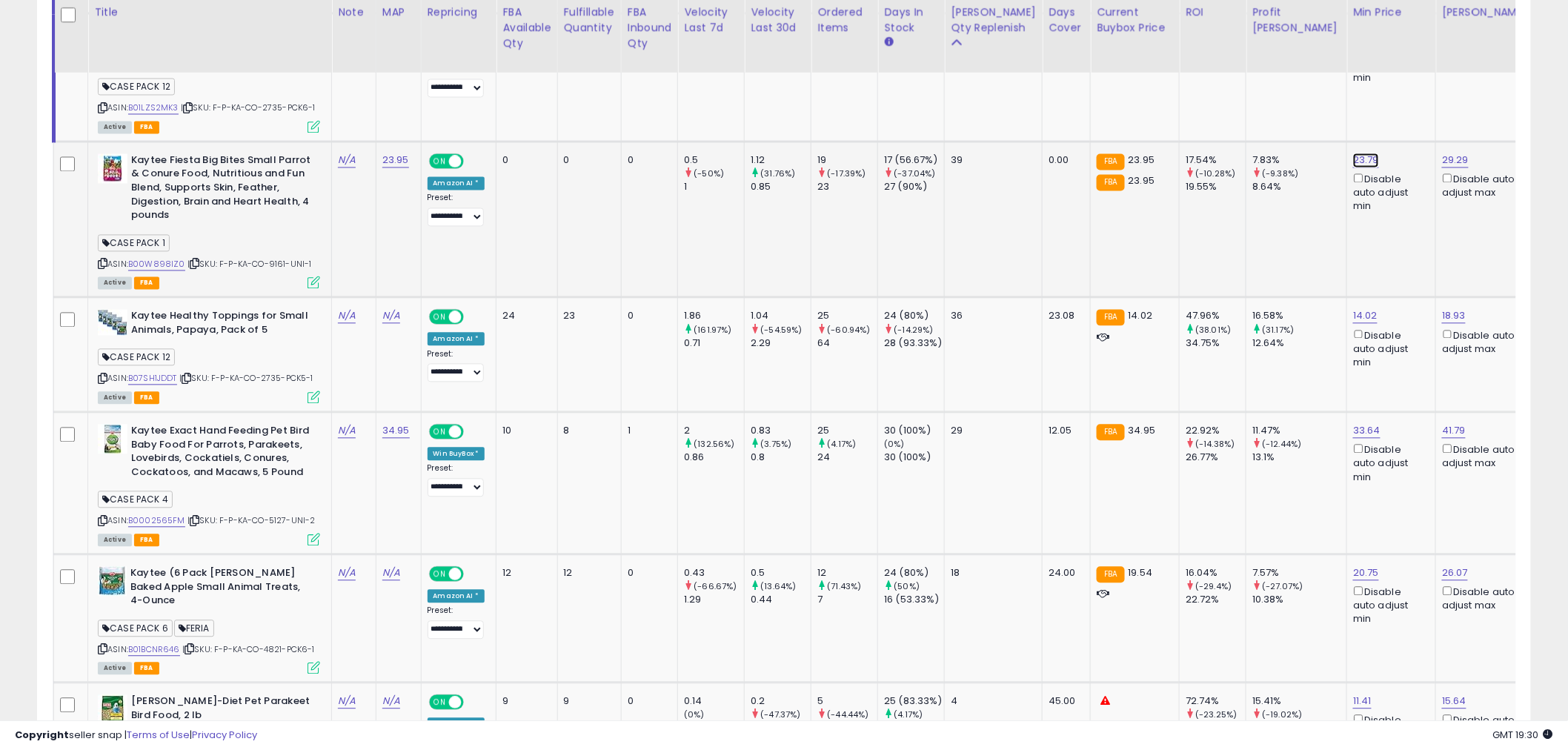
click at [1353, 153] on link "23.79" at bounding box center [1366, 161] width 26 height 15
drag, startPoint x: 1233, startPoint y: 100, endPoint x: 1220, endPoint y: 100, distance: 13.0
click at [1220, 100] on input "*****" at bounding box center [1261, 104] width 132 height 25
type input "*****"
click at [1357, 105] on button "submit" at bounding box center [1345, 102] width 25 height 22
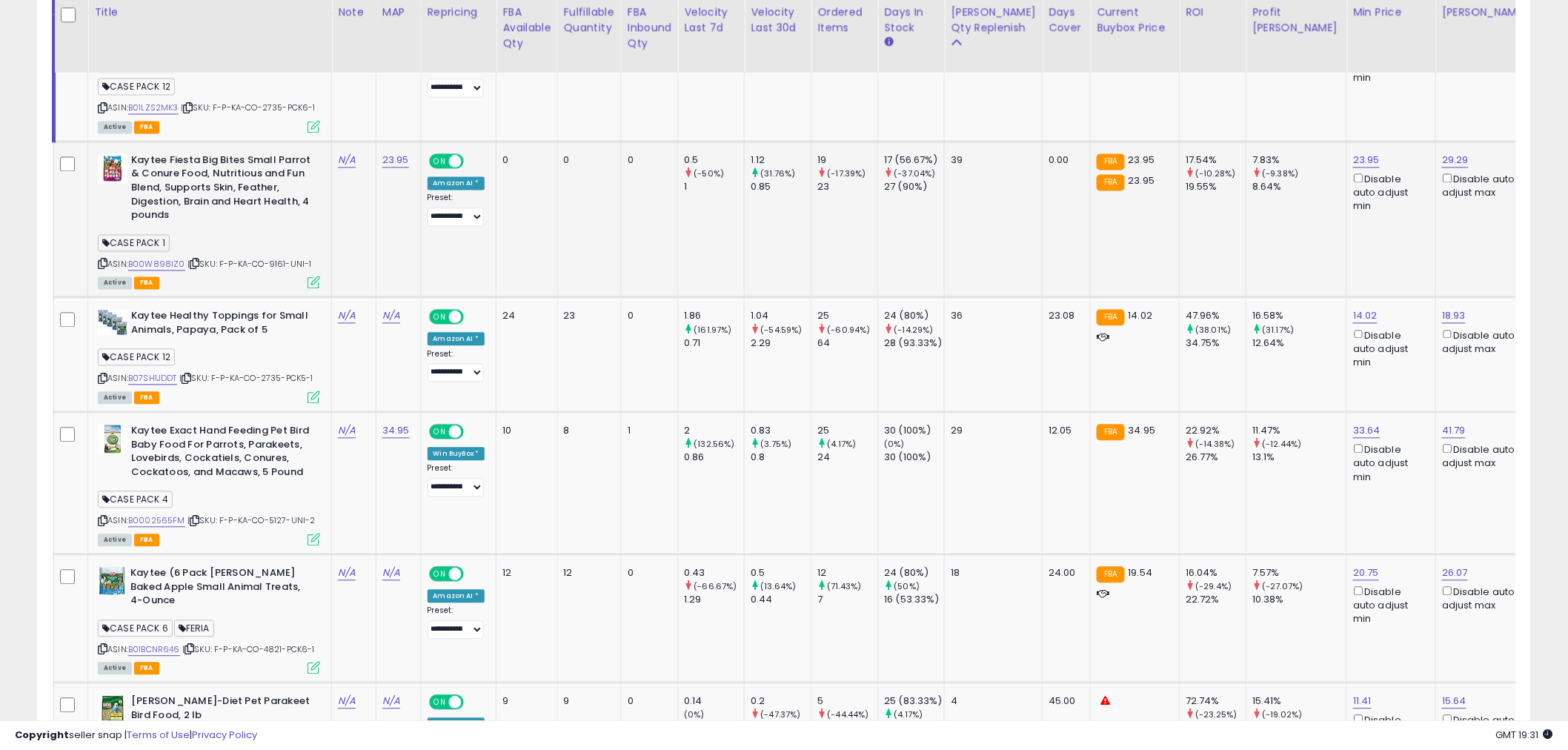
click at [57, 150] on td at bounding box center [71, 220] width 34 height 156
click at [165, 259] on link "B00W898IZ0" at bounding box center [157, 265] width 57 height 13
click at [315, 277] on icon at bounding box center [314, 283] width 13 height 13
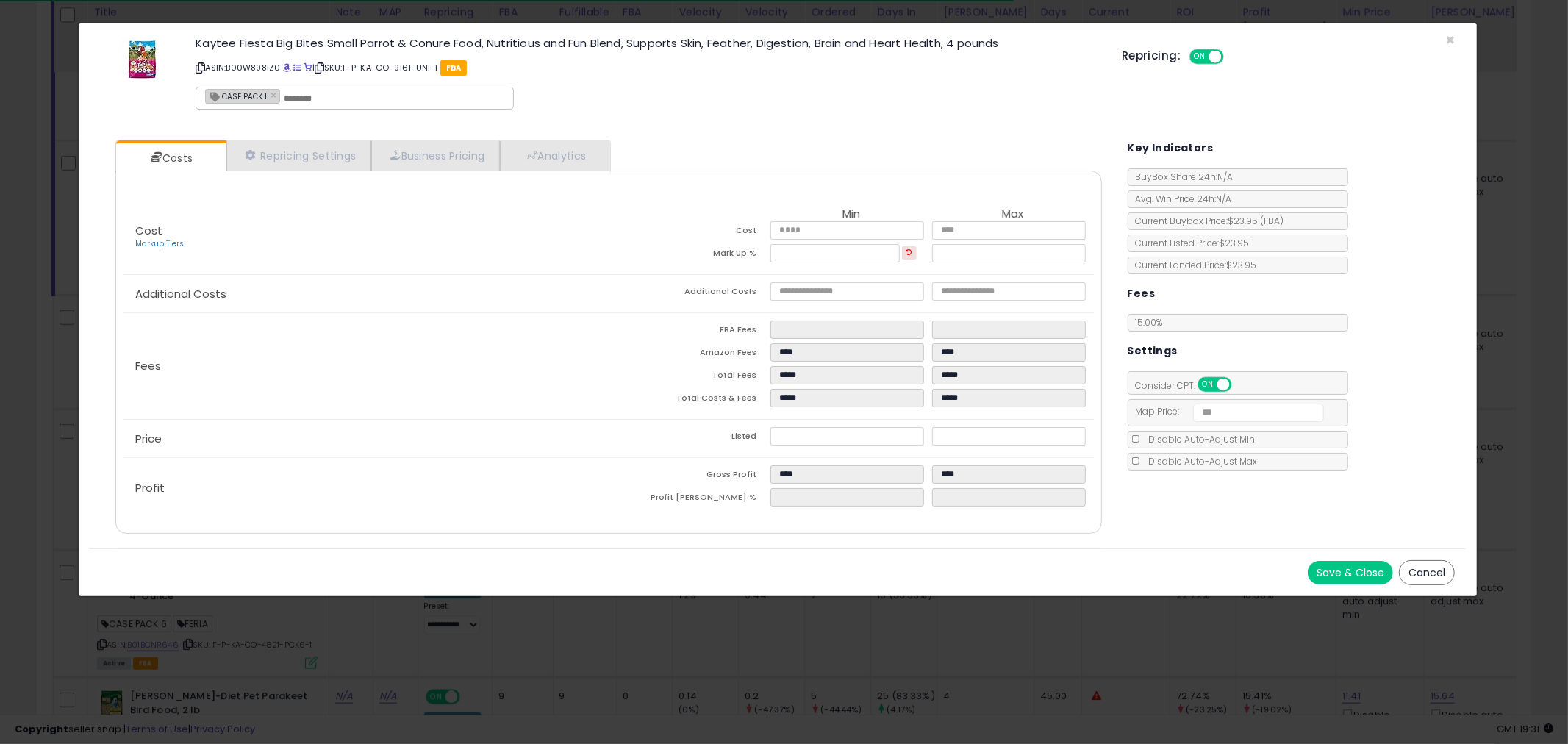
click at [340, 105] on div "CASE PACK 1 ×" at bounding box center [355, 98] width 318 height 23
type input "*********"
type input "**********"
click at [581, 92] on div "**********" at bounding box center [647, 75] width 926 height 84
click at [1372, 576] on button "Save & Close" at bounding box center [1350, 573] width 85 height 23
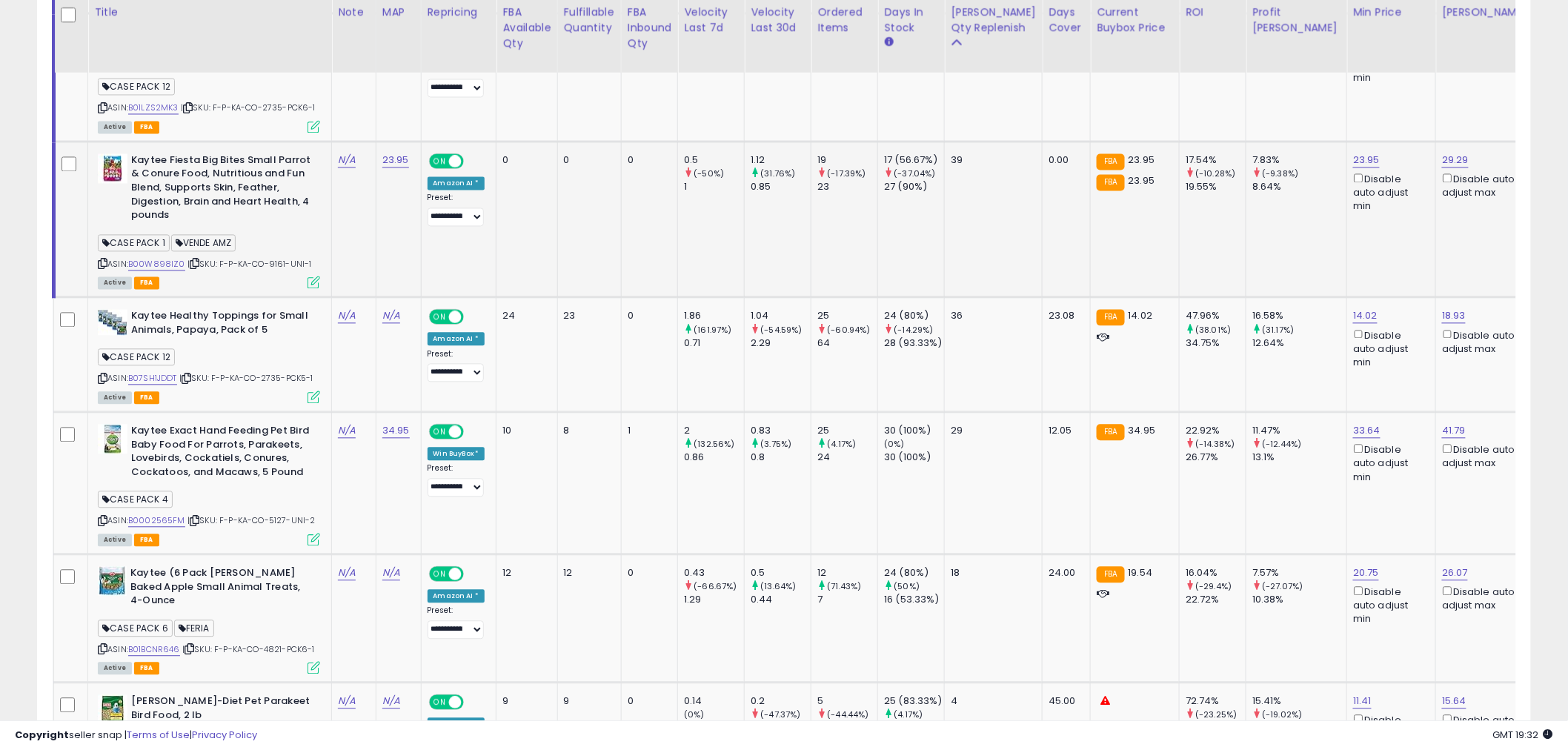
click at [194, 260] on icon at bounding box center [194, 264] width 9 height 8
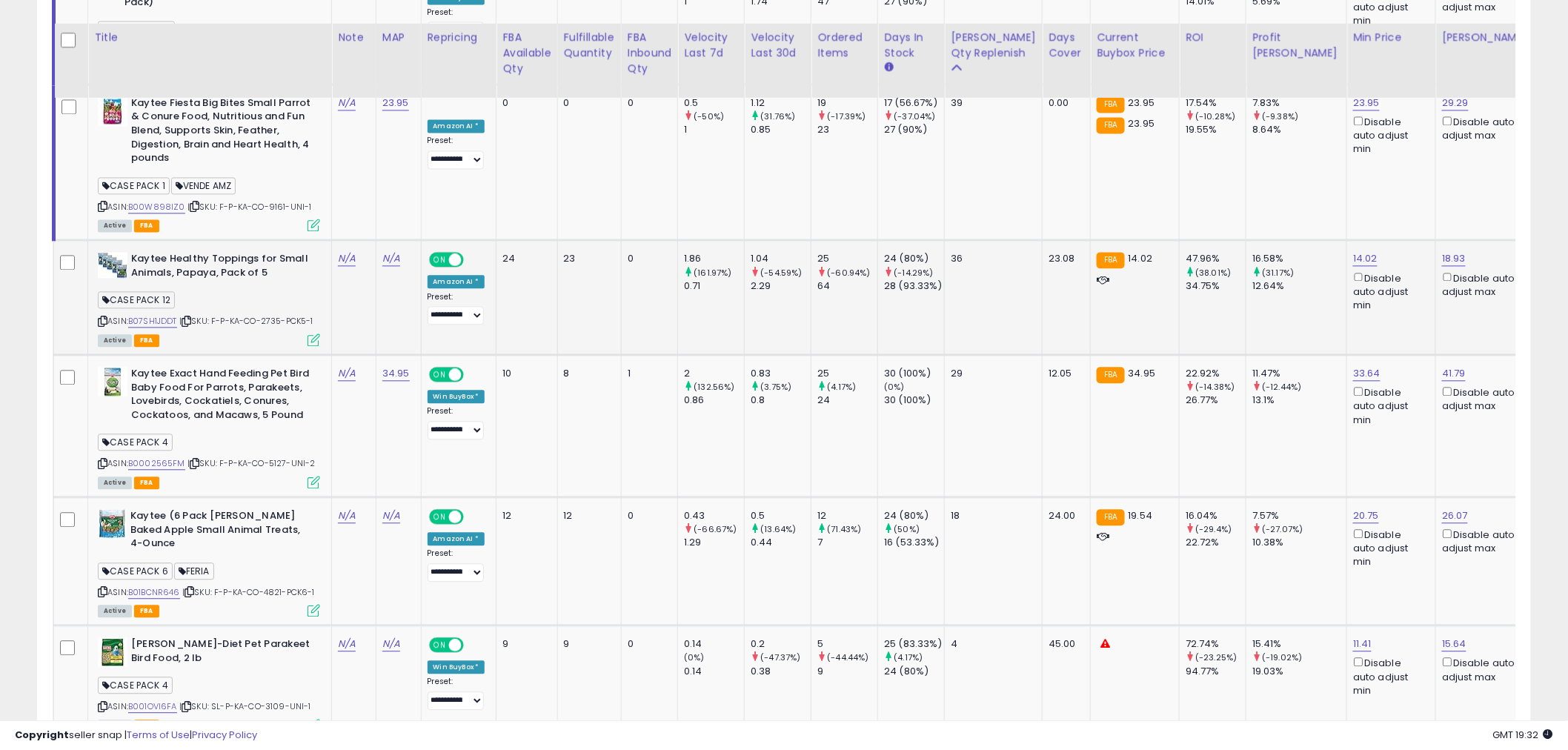
scroll to position [1235, 0]
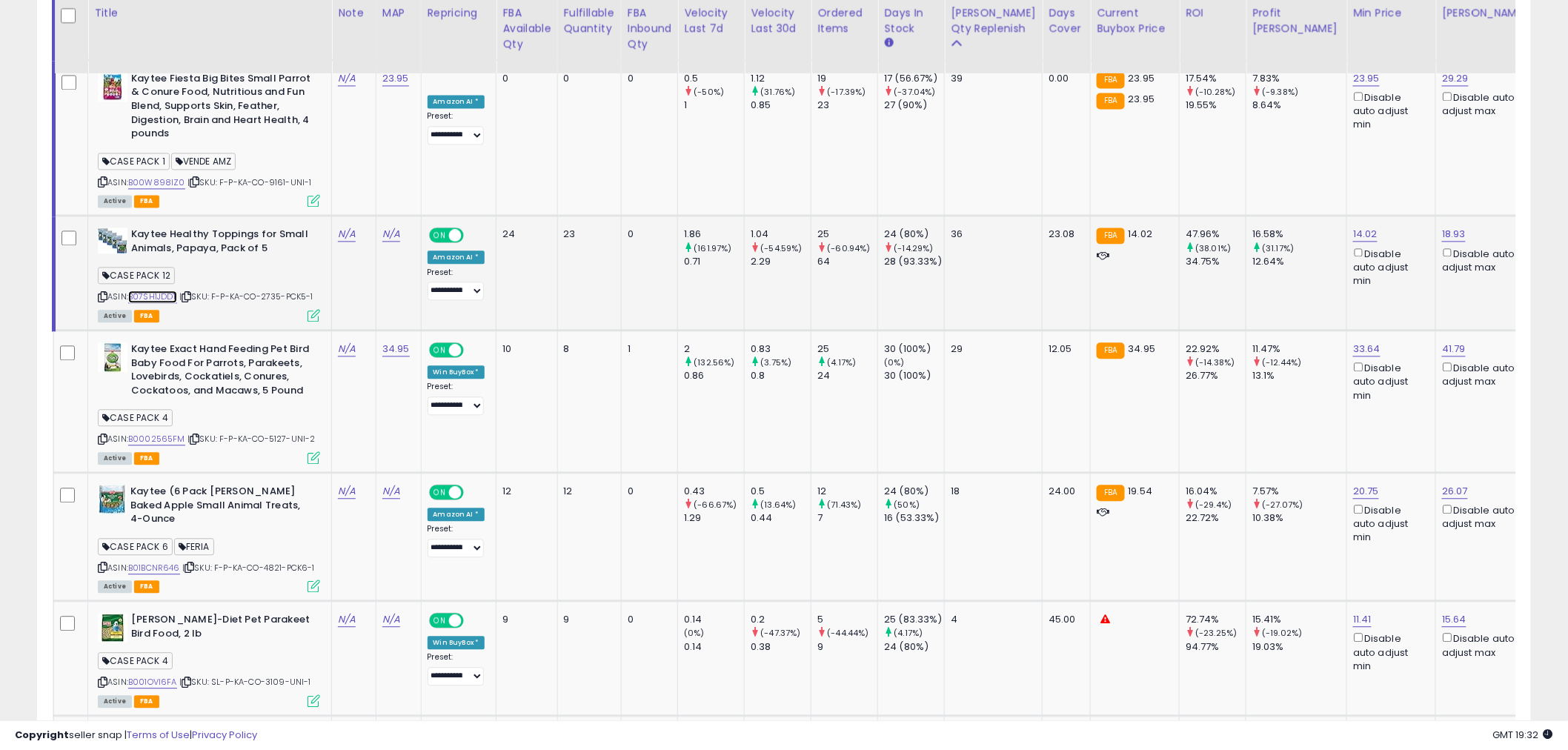
click at [166, 290] on link "B07SH1JDDT" at bounding box center [153, 297] width 49 height 13
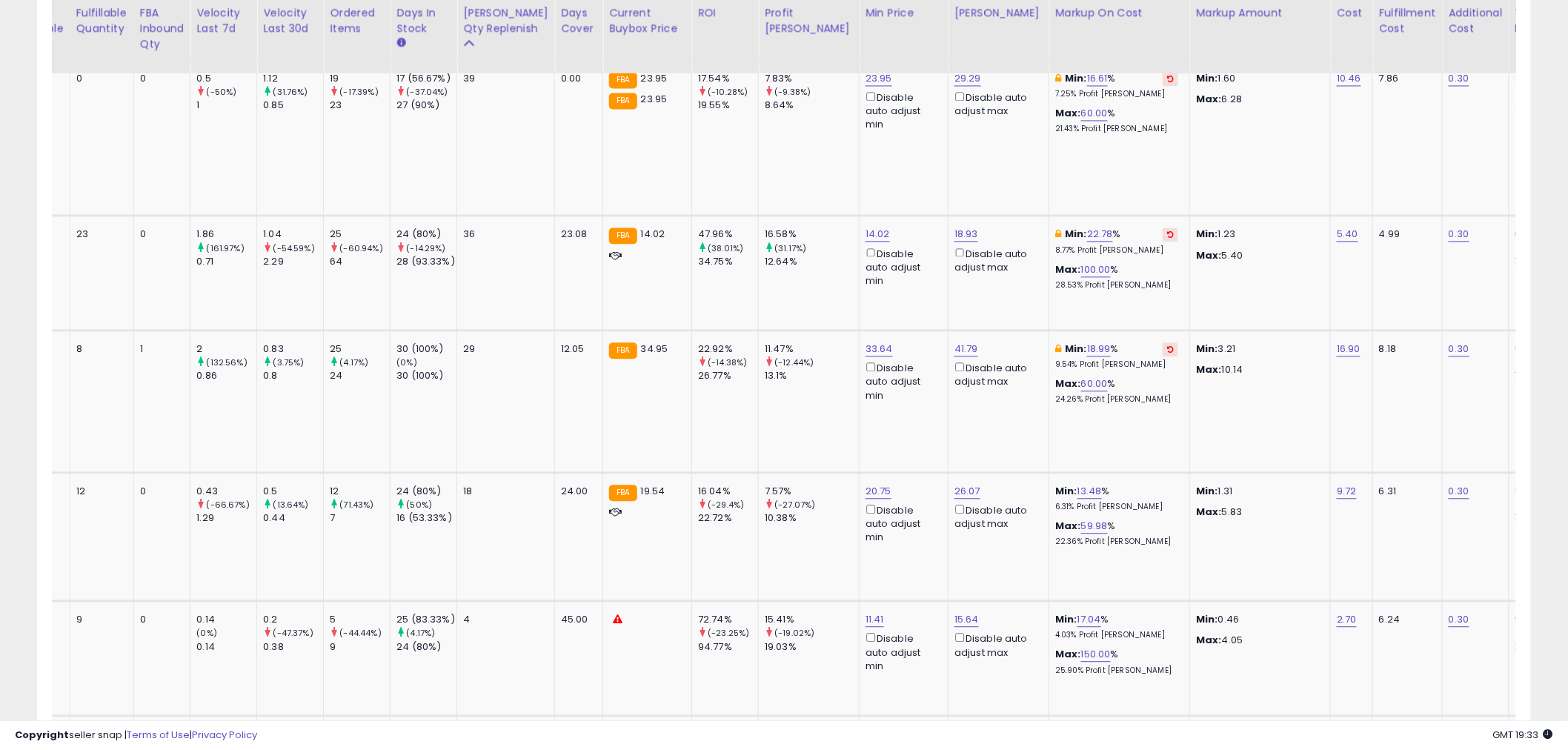
scroll to position [0, 301]
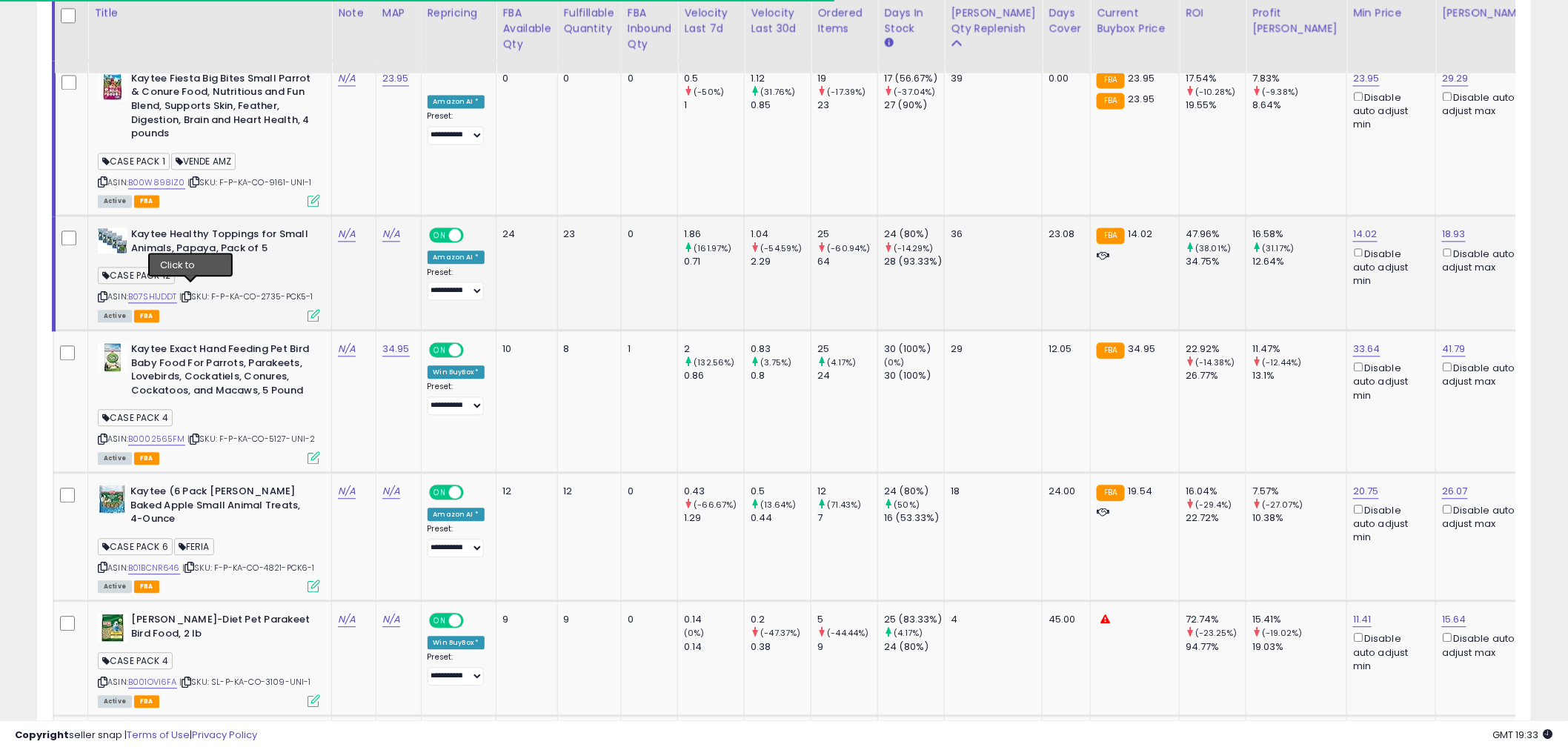
click at [190, 293] on icon at bounding box center [186, 297] width 9 height 8
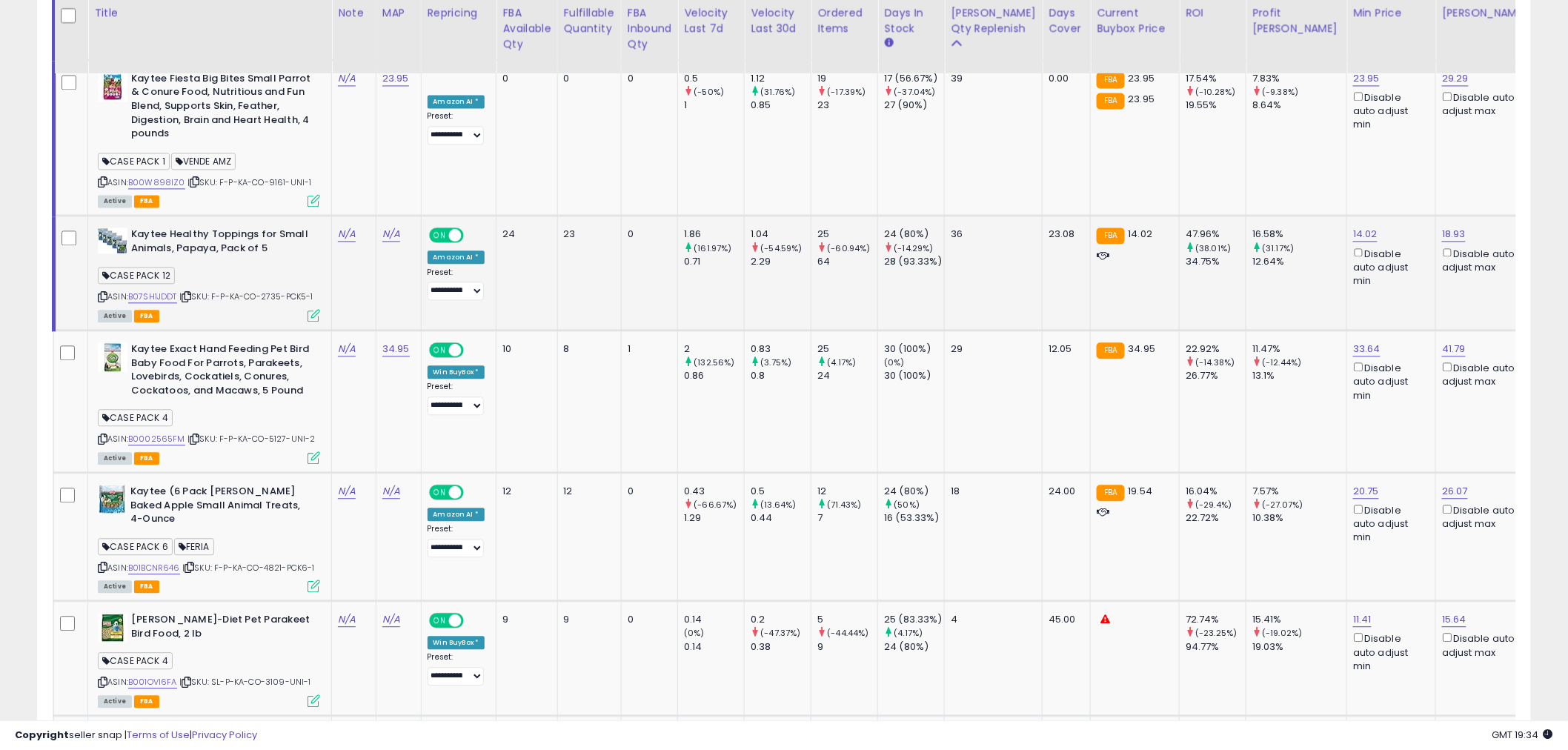
click at [991, 287] on td "36" at bounding box center [994, 273] width 98 height 115
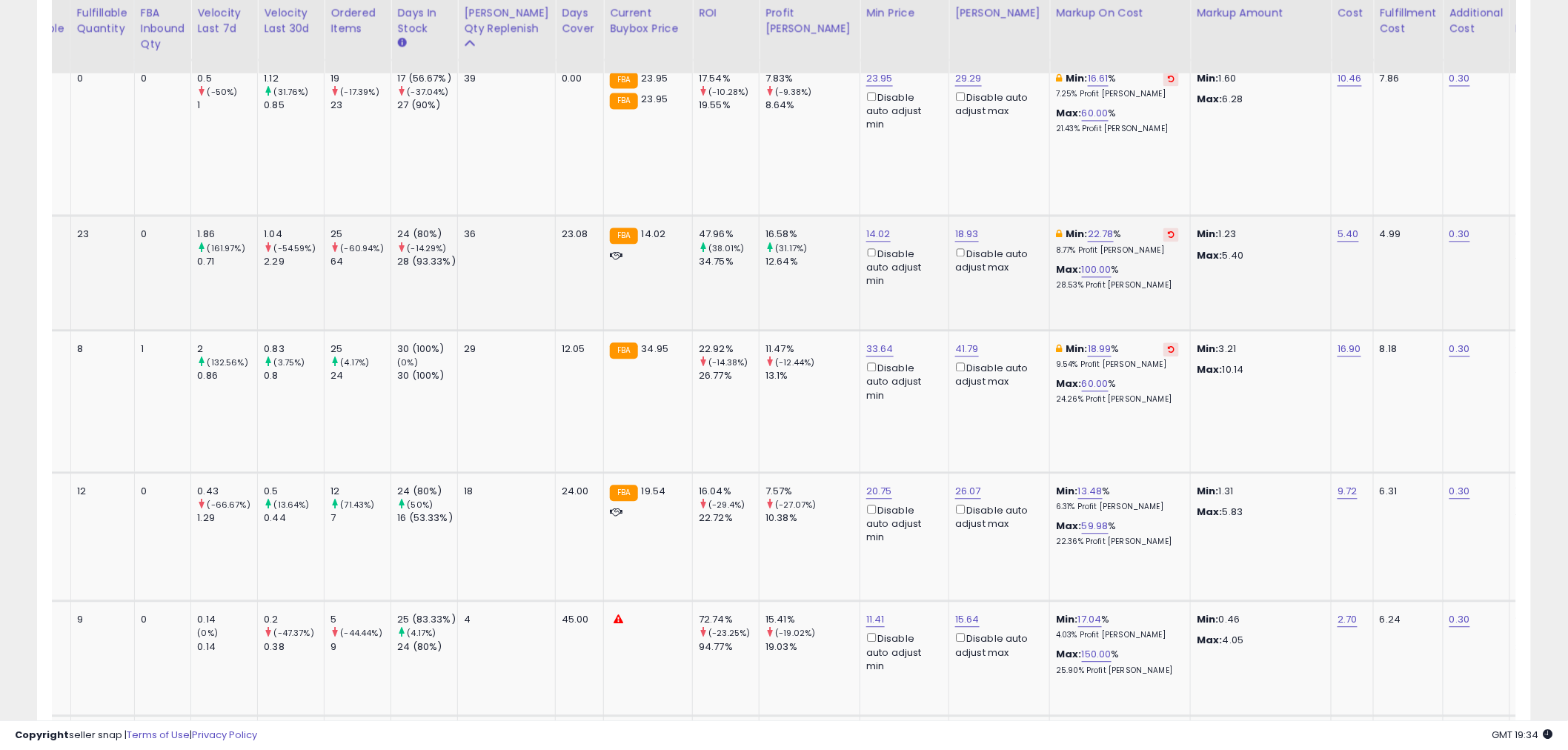
scroll to position [0, 493]
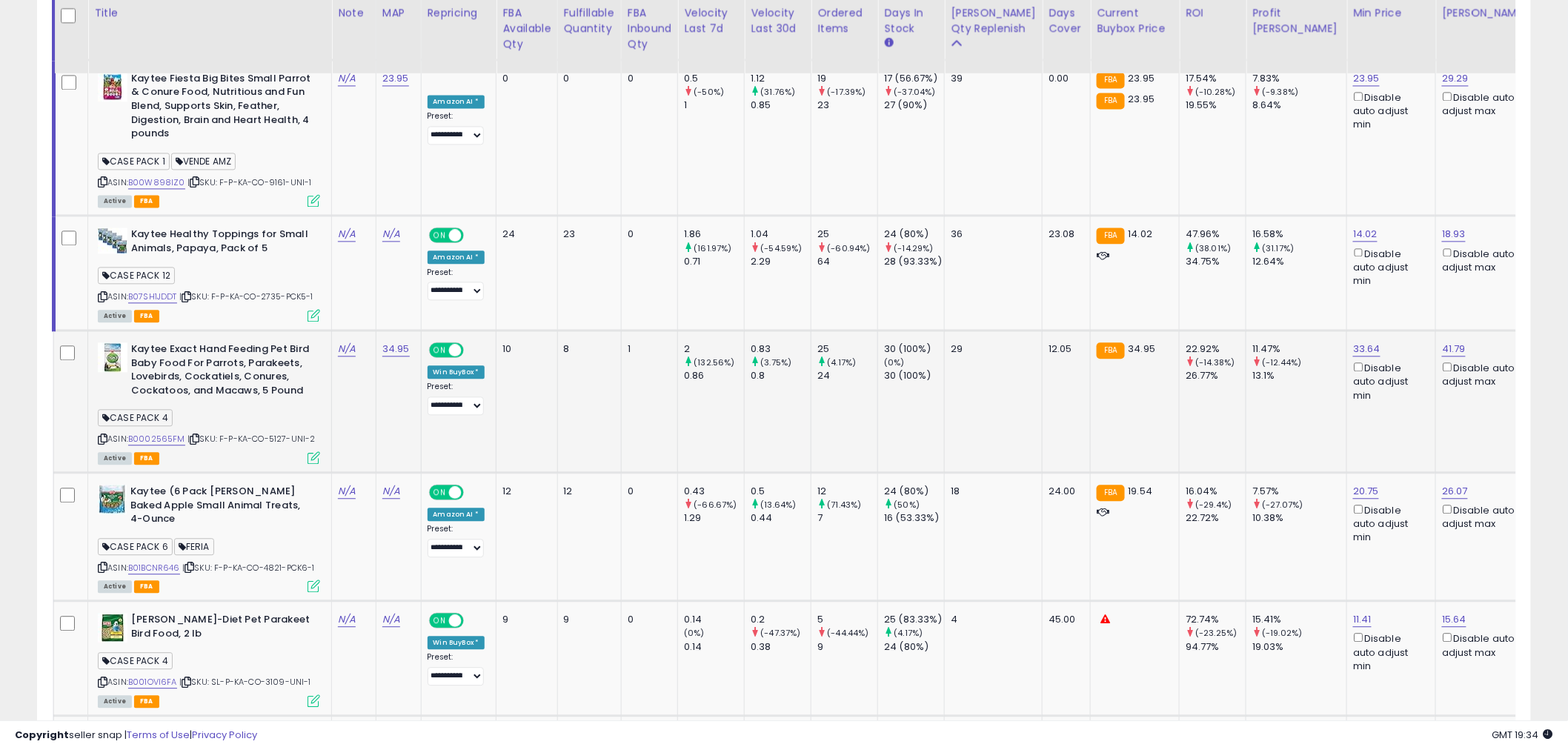
click at [65, 338] on td at bounding box center [71, 401] width 34 height 142
click at [194, 435] on icon at bounding box center [194, 439] width 9 height 8
click at [171, 435] on link "B0002565FM" at bounding box center [157, 439] width 57 height 13
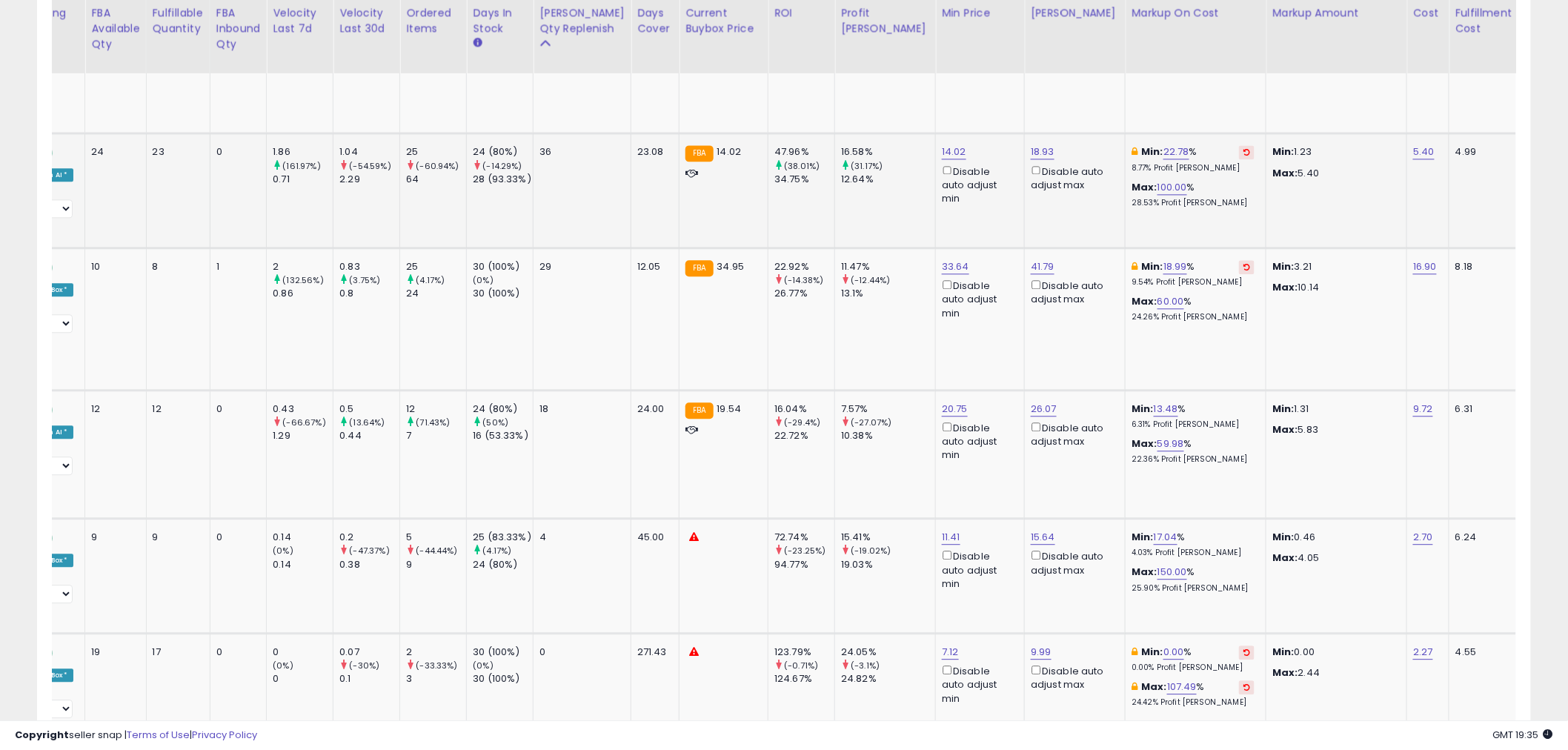
scroll to position [0, 505]
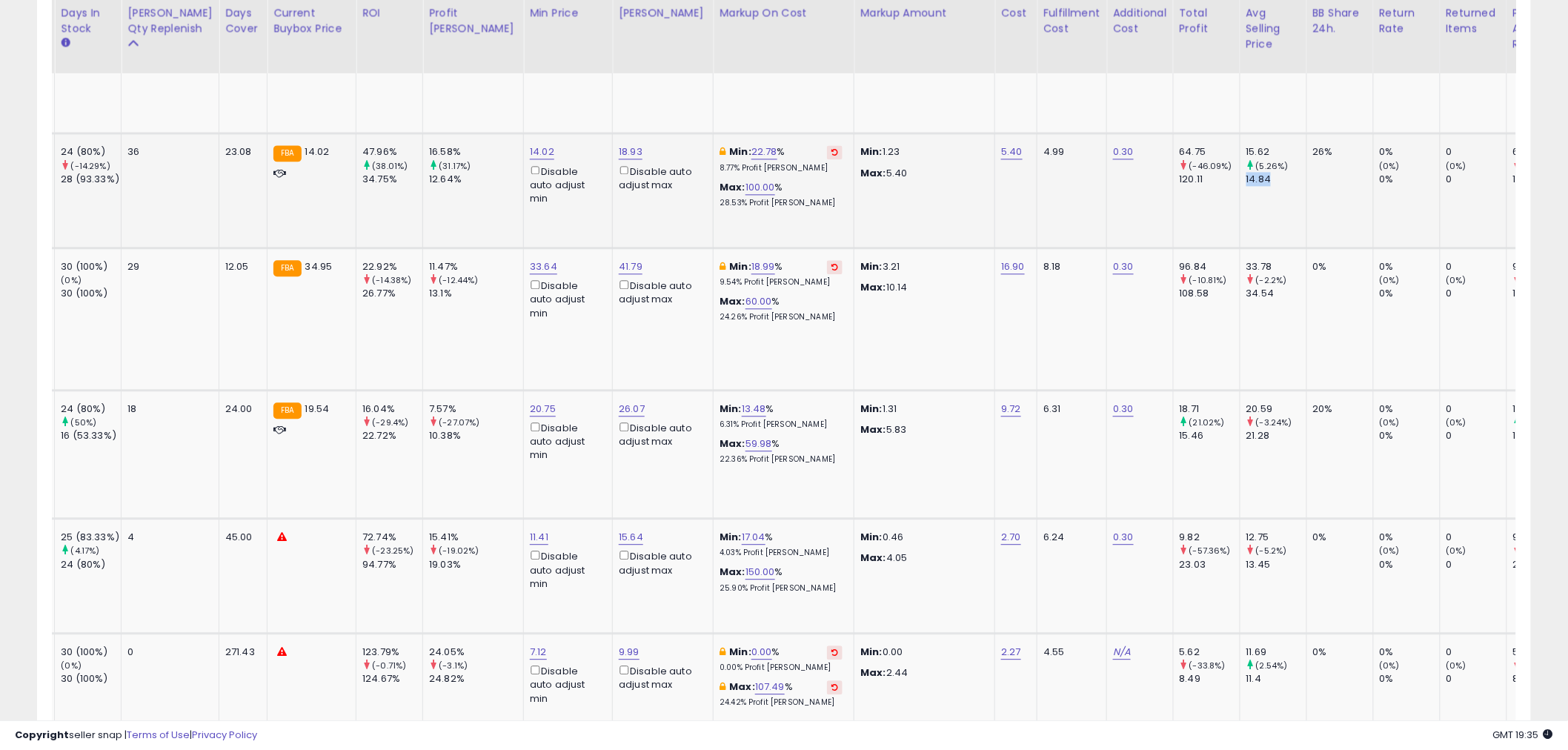
drag, startPoint x: 1171, startPoint y: 173, endPoint x: 1205, endPoint y: 179, distance: 34.5
click at [1246, 179] on div "14.84" at bounding box center [1276, 179] width 60 height 13
drag, startPoint x: 511, startPoint y: 146, endPoint x: 448, endPoint y: 146, distance: 63.0
click at [448, 146] on tr "Kaytee Healthy Toppings for Small Animals, Papaya, Pack of 5 CASE PACK 12 ASIN:…" at bounding box center [662, 191] width 2865 height 115
click at [530, 146] on div "14.02 Disable auto adjust min" at bounding box center [566, 175] width 71 height 60
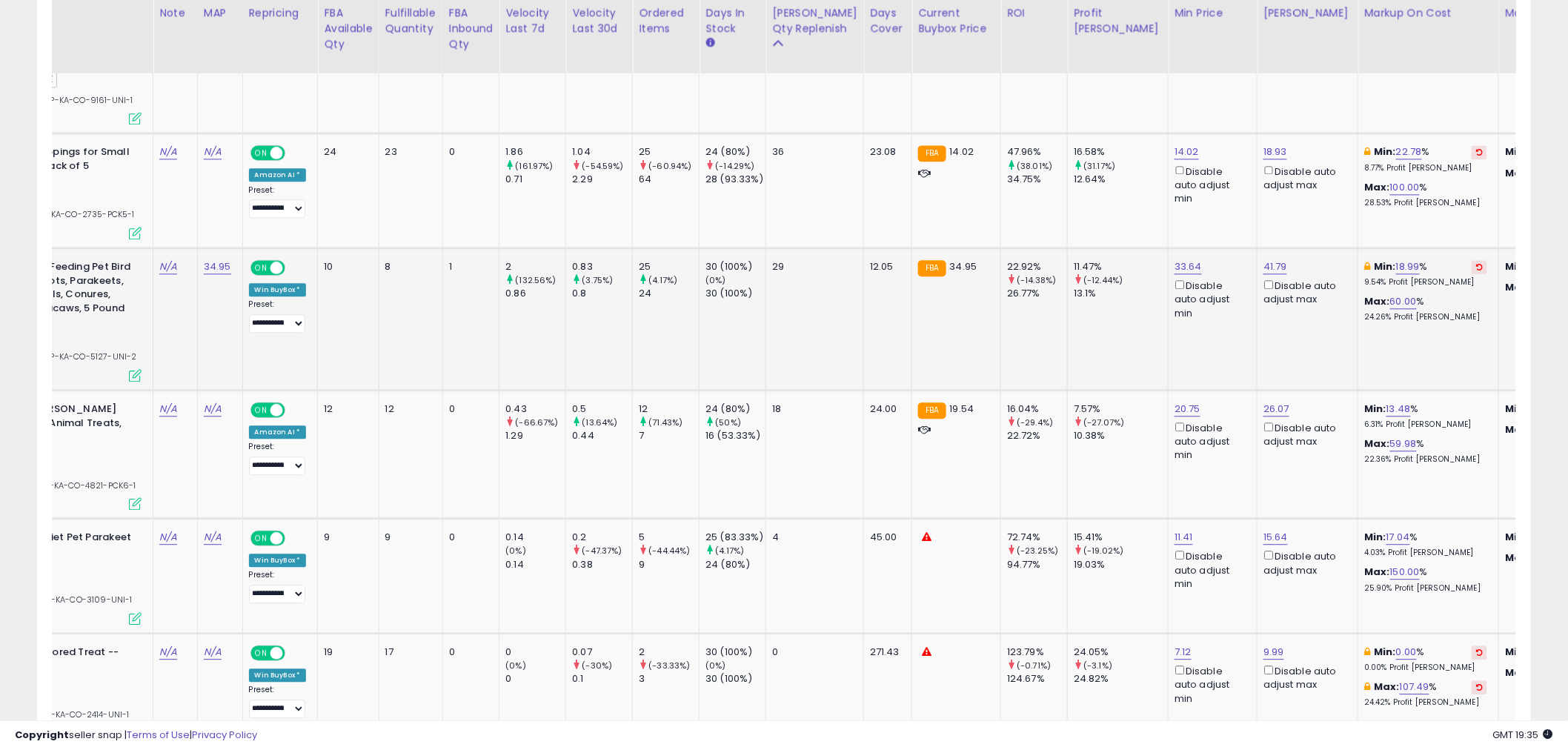
scroll to position [0, 164]
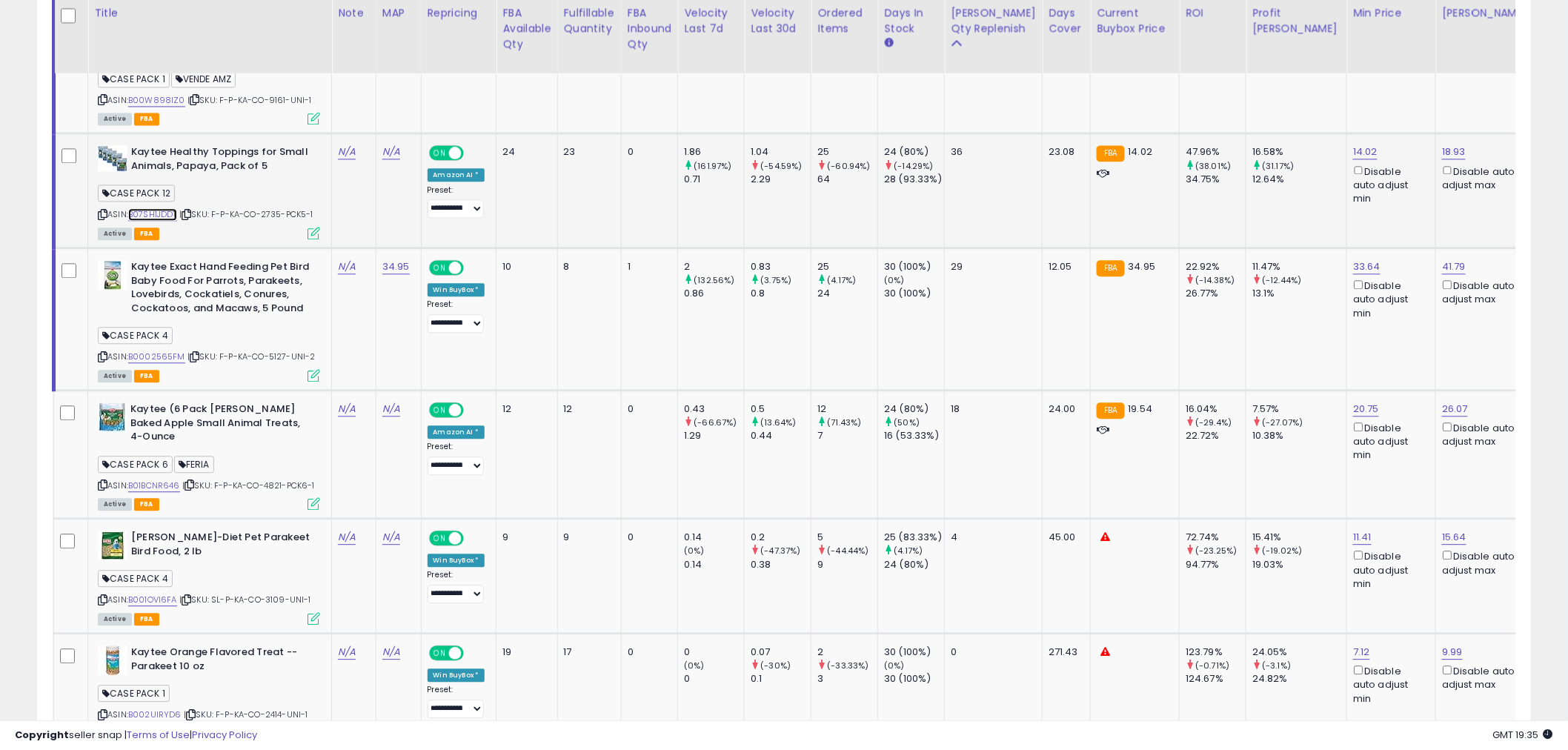
click at [171, 209] on link "B07SH1JDDT" at bounding box center [153, 215] width 49 height 13
drag, startPoint x: 842, startPoint y: 179, endPoint x: 819, endPoint y: 175, distance: 23.3
click at [819, 175] on div "64" at bounding box center [847, 179] width 60 height 13
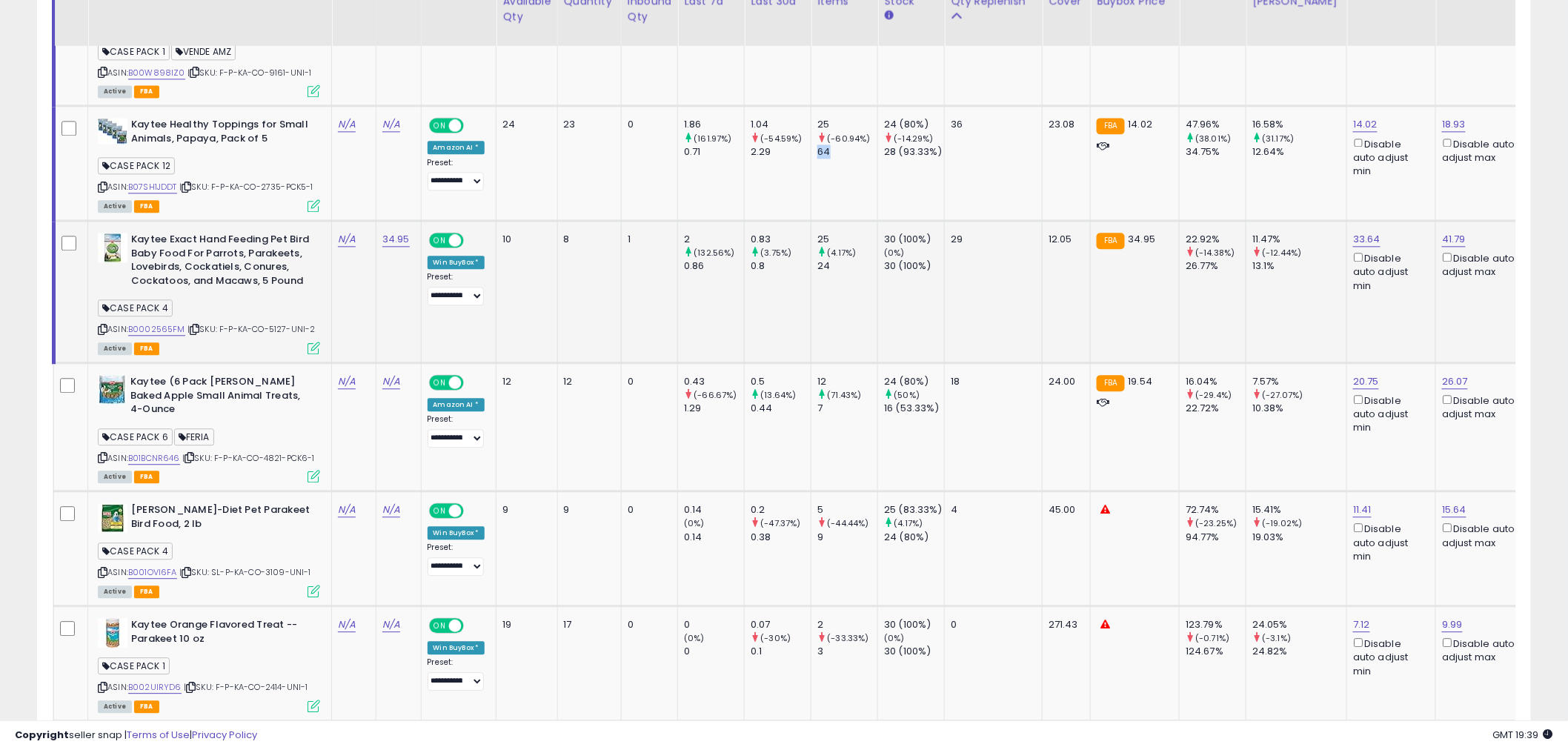
scroll to position [1317, 0]
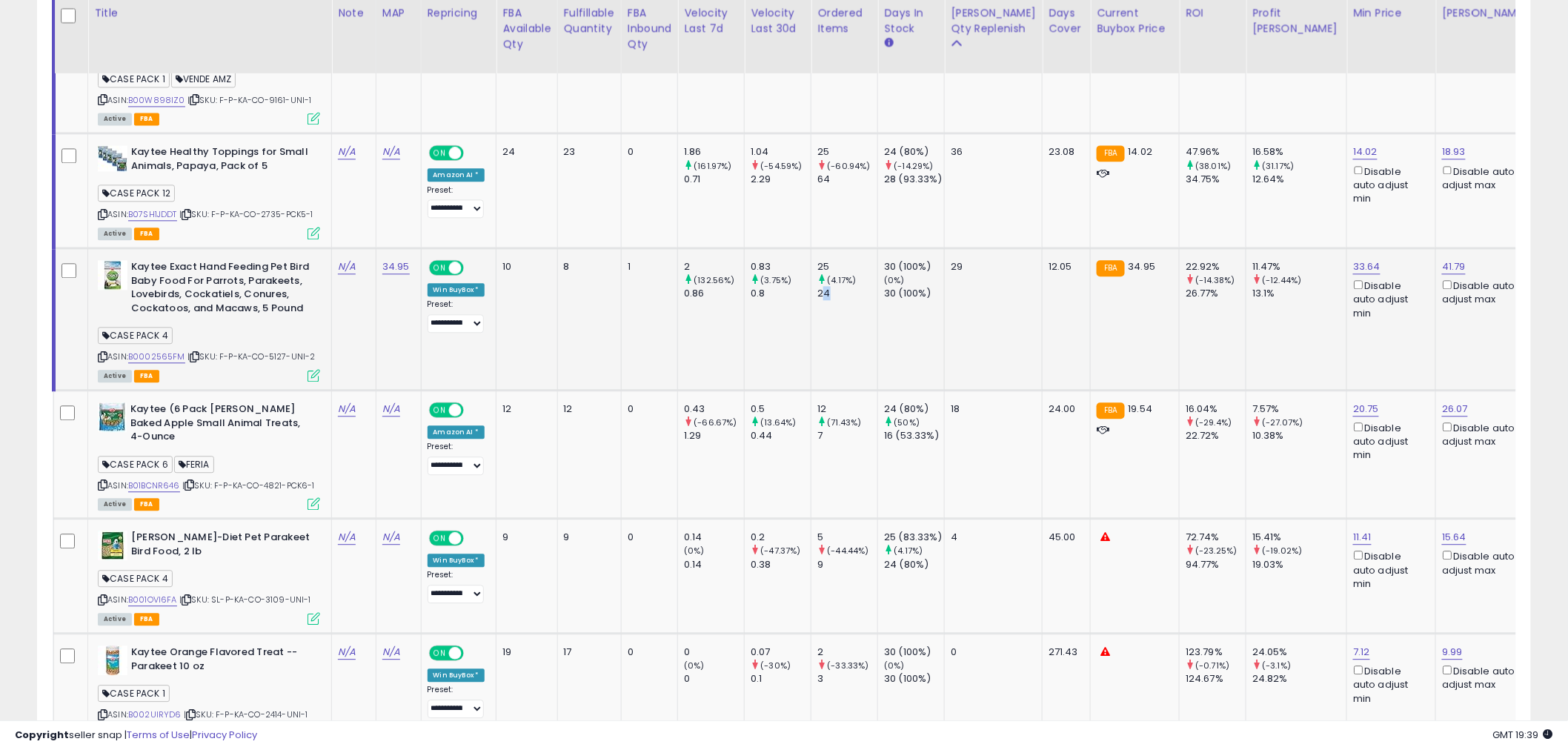
drag, startPoint x: 825, startPoint y: 290, endPoint x: 835, endPoint y: 290, distance: 10.0
click at [835, 290] on div "24" at bounding box center [847, 294] width 60 height 13
click at [194, 353] on icon at bounding box center [194, 357] width 9 height 8
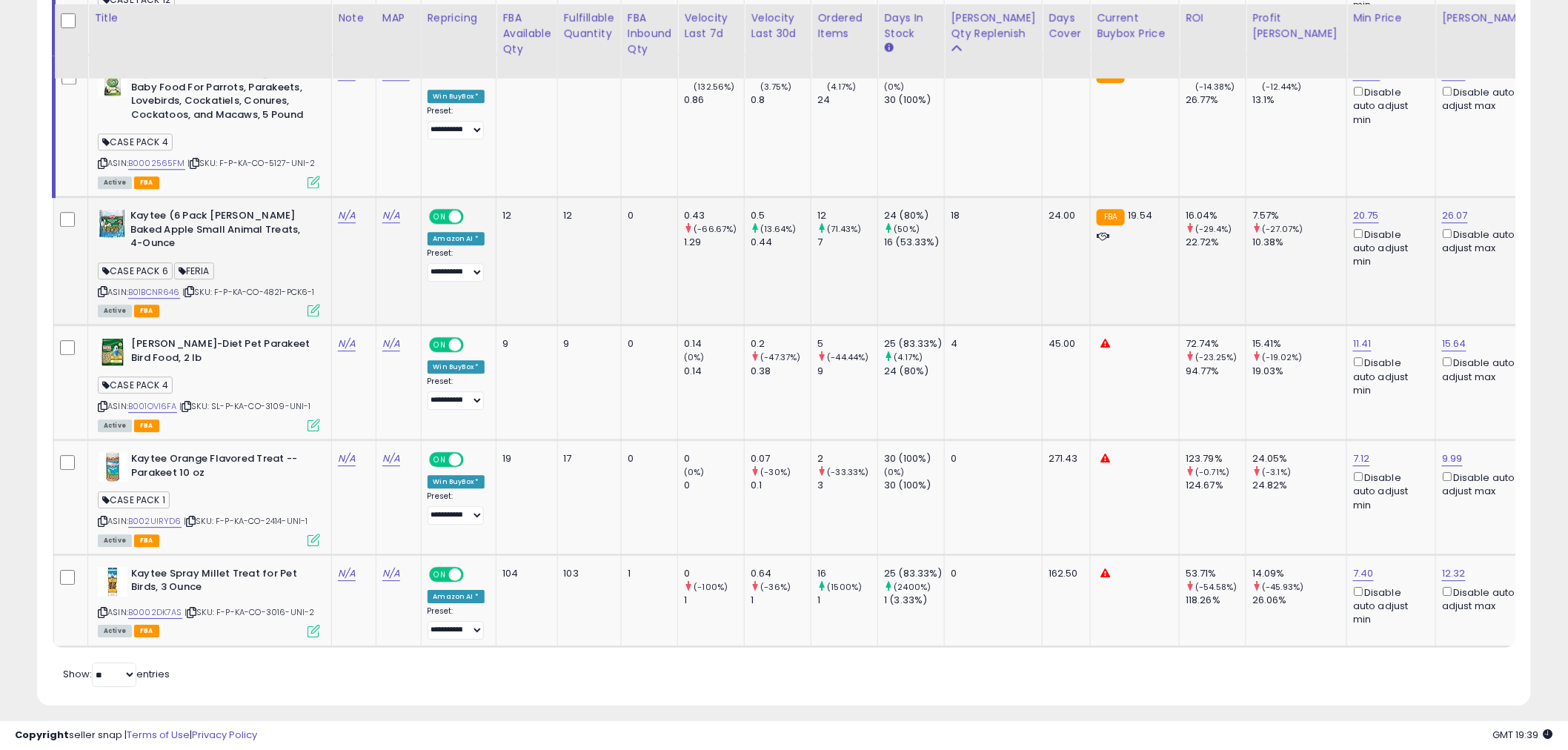
scroll to position [1525, 0]
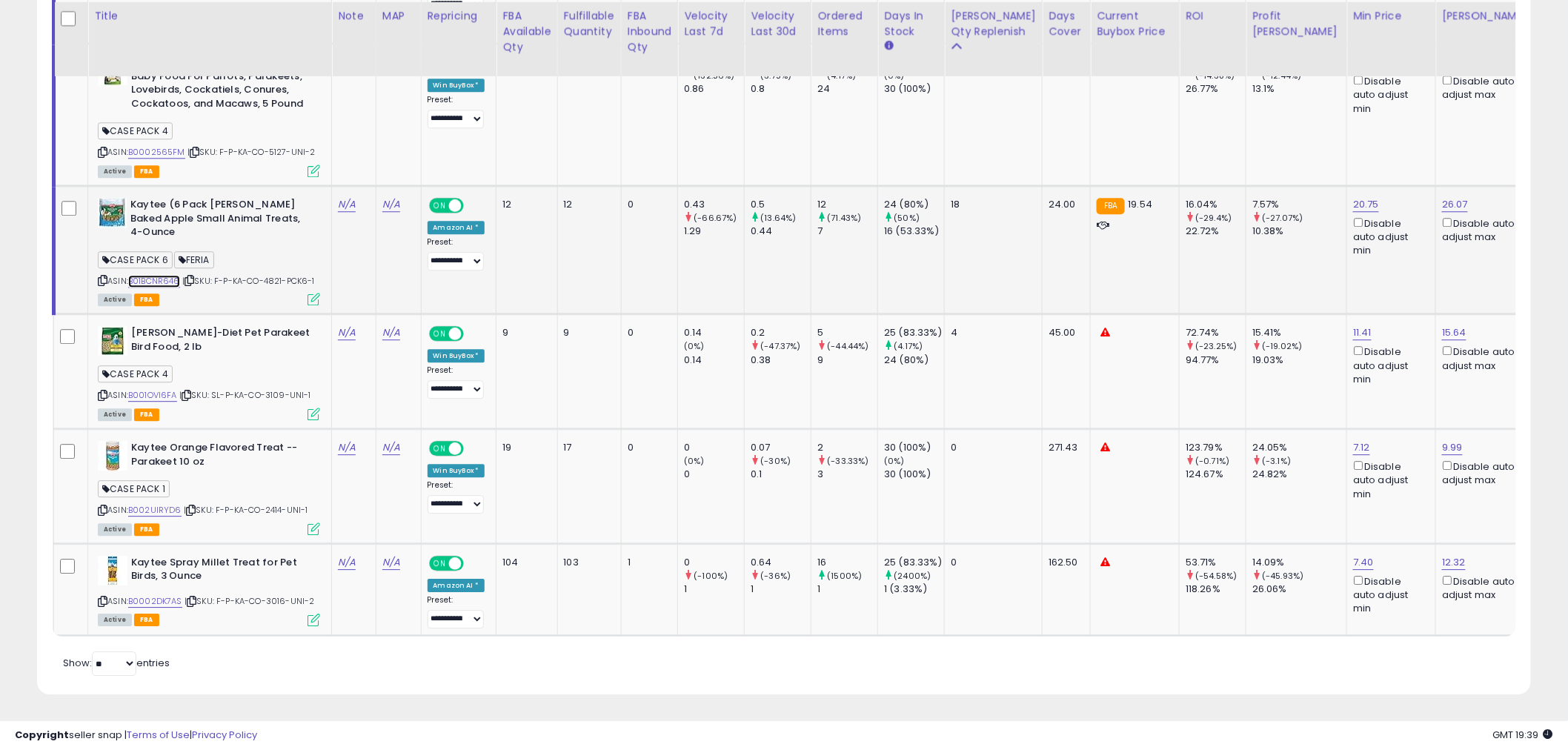
click at [147, 275] on link "B01BCNR646" at bounding box center [154, 281] width 52 height 13
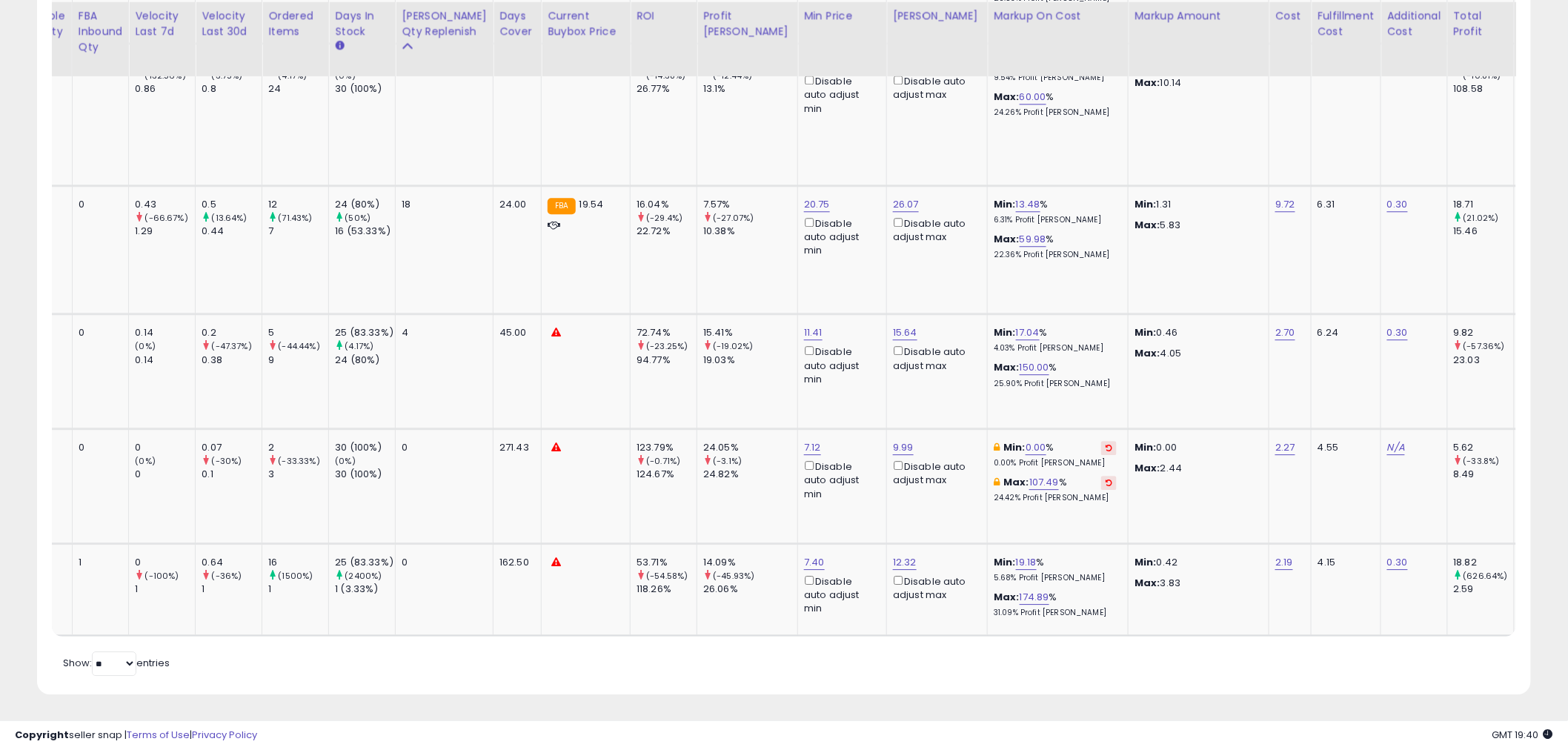
scroll to position [0, 583]
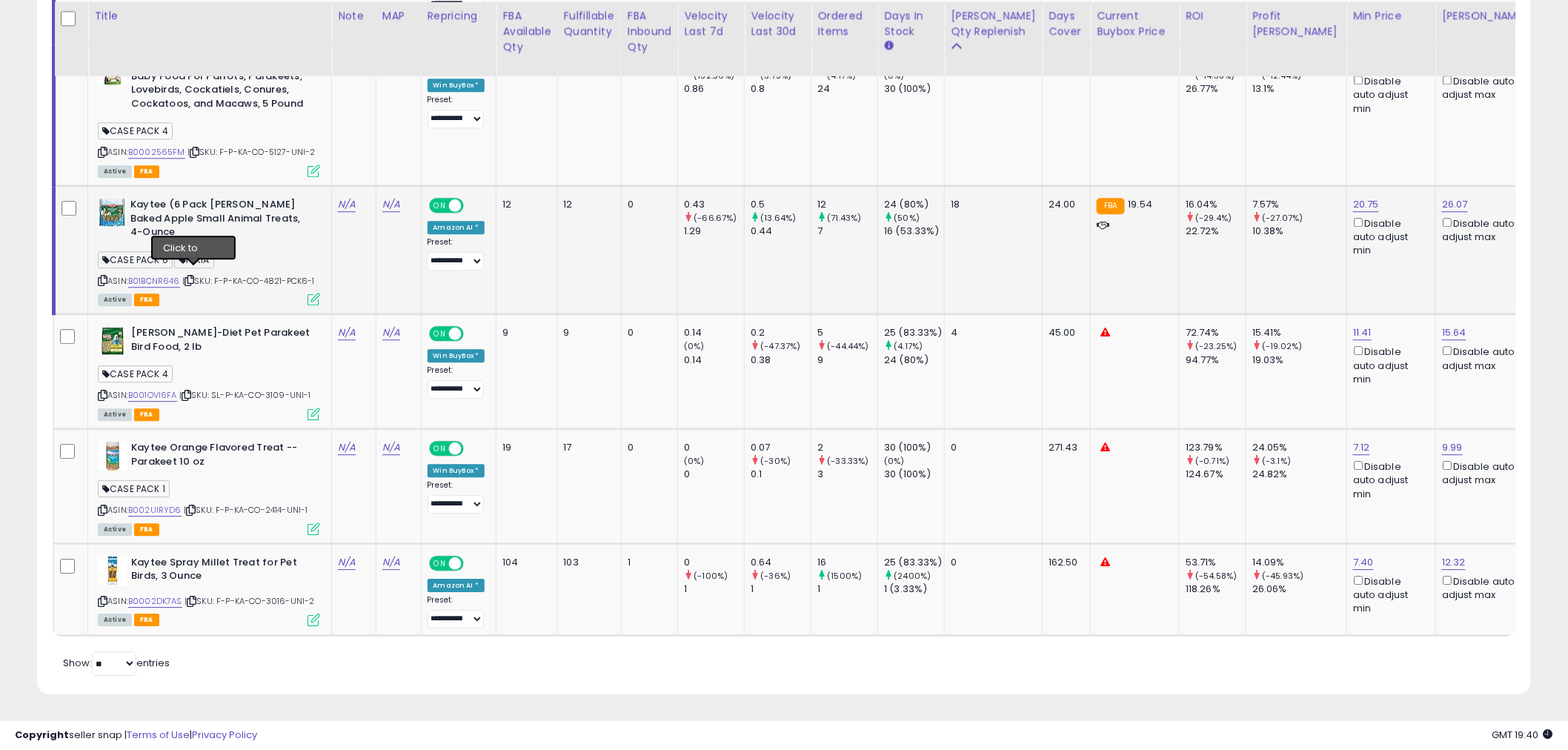
click at [191, 276] on icon at bounding box center [190, 280] width 9 height 8
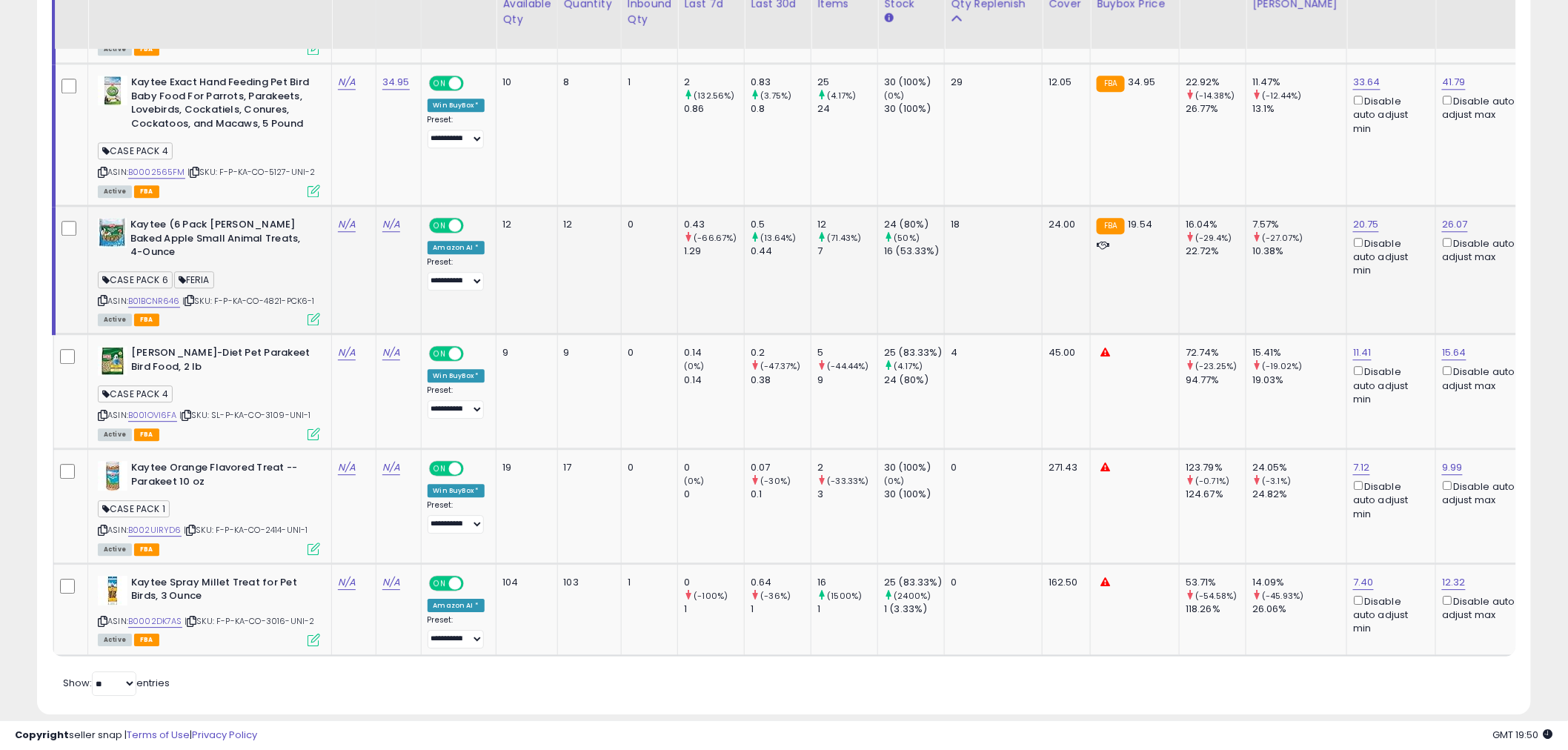
scroll to position [1525, 0]
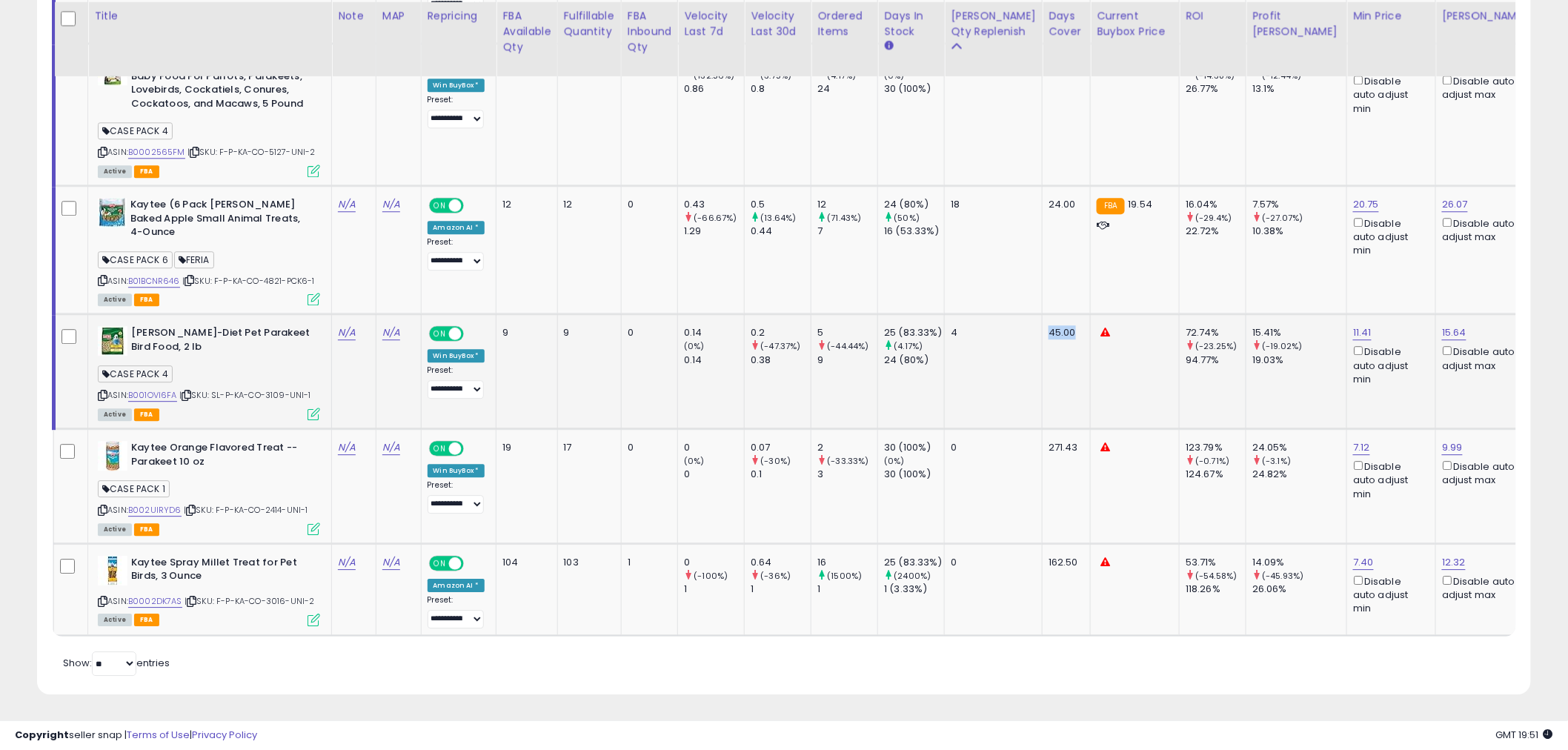
drag, startPoint x: 1014, startPoint y: 326, endPoint x: 1054, endPoint y: 323, distance: 40.1
click at [1054, 323] on td "45.00" at bounding box center [1066, 371] width 48 height 115
click at [71, 334] on td at bounding box center [71, 371] width 34 height 115
